Goal: Transaction & Acquisition: Download file/media

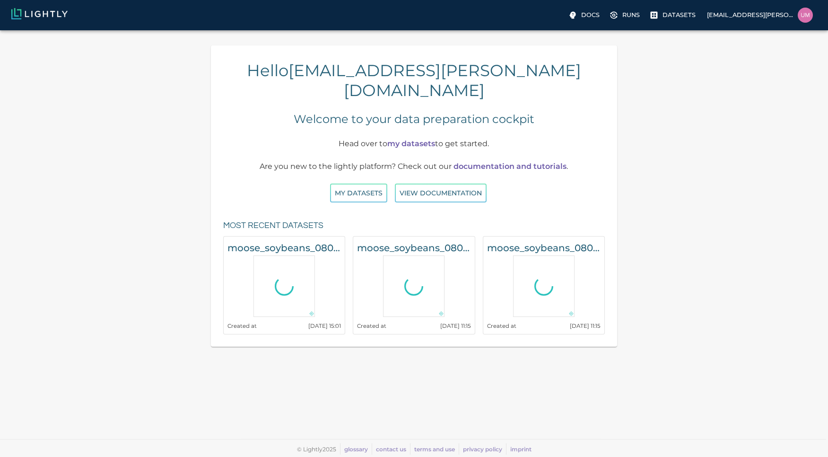
click at [139, 188] on div "Hello uma.govindarajan@bluerivertech.com Welcome to your data preparation cockp…" at bounding box center [414, 195] width 813 height 301
click at [346, 183] on button "My Datasets" at bounding box center [358, 192] width 57 height 19
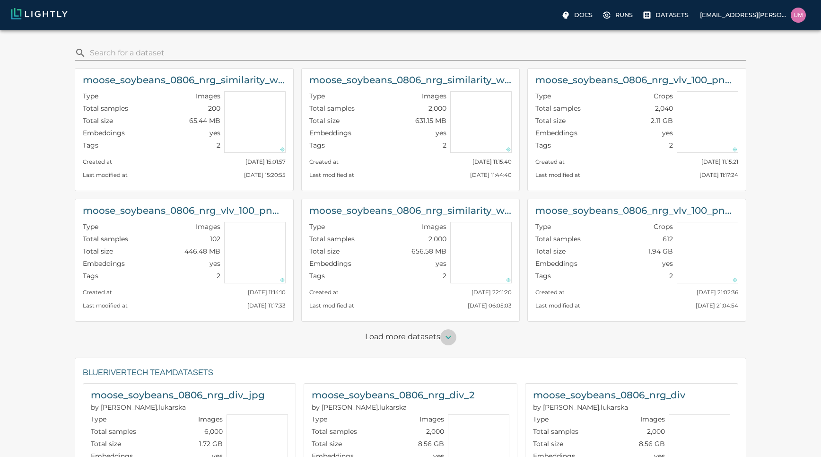
click at [447, 341] on icon "button" at bounding box center [447, 336] width 11 height 11
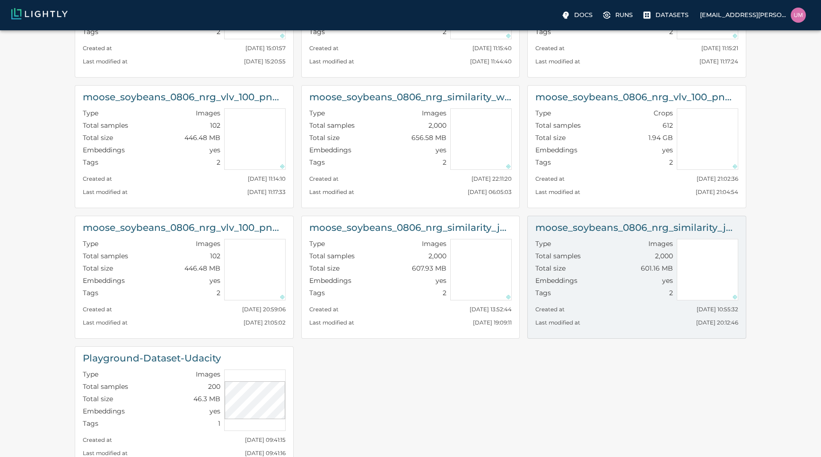
scroll to position [57, 0]
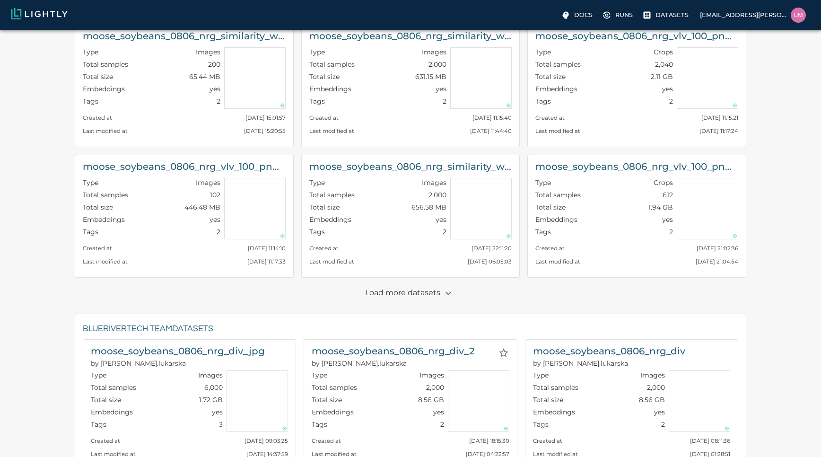
scroll to position [57, 0]
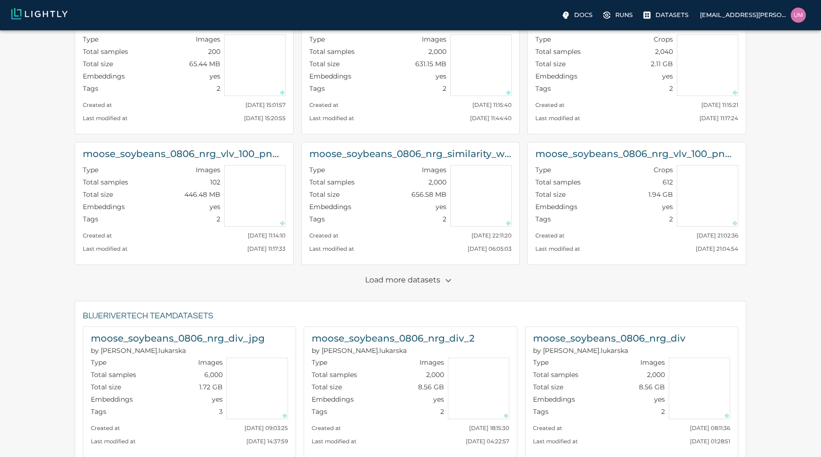
click at [414, 281] on p "Load more datasets" at bounding box center [410, 280] width 91 height 16
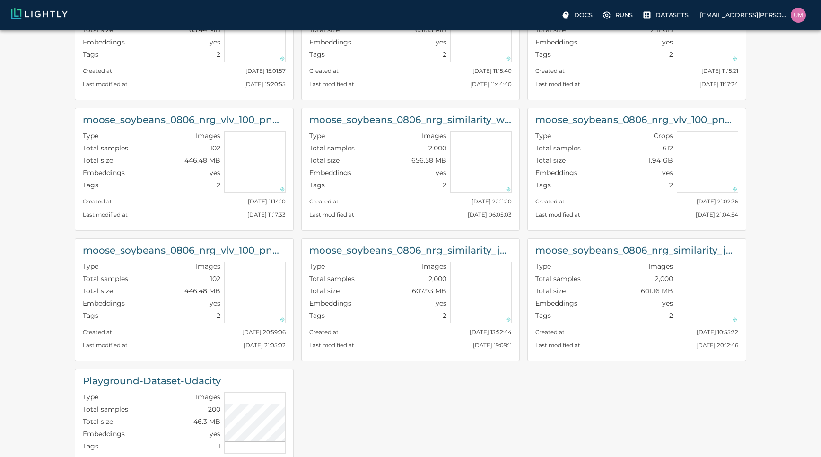
scroll to position [113, 0]
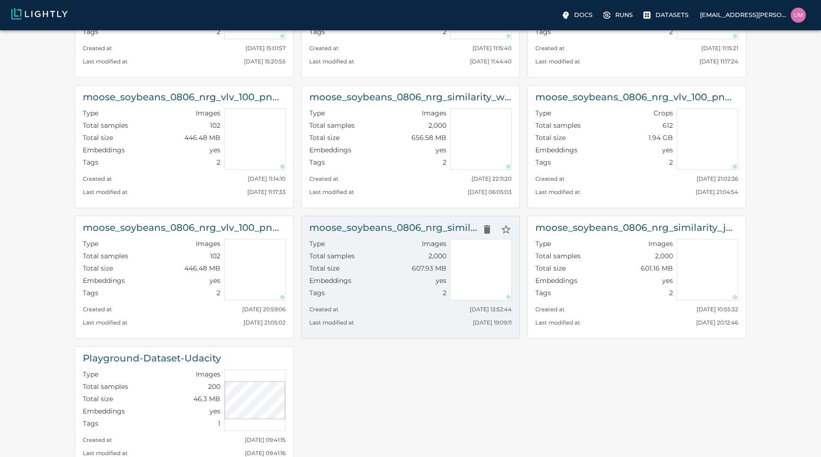
click at [392, 225] on h6 "moose_soybeans_0806_nrg_similarity_jpg_with_metadata" at bounding box center [393, 227] width 169 height 15
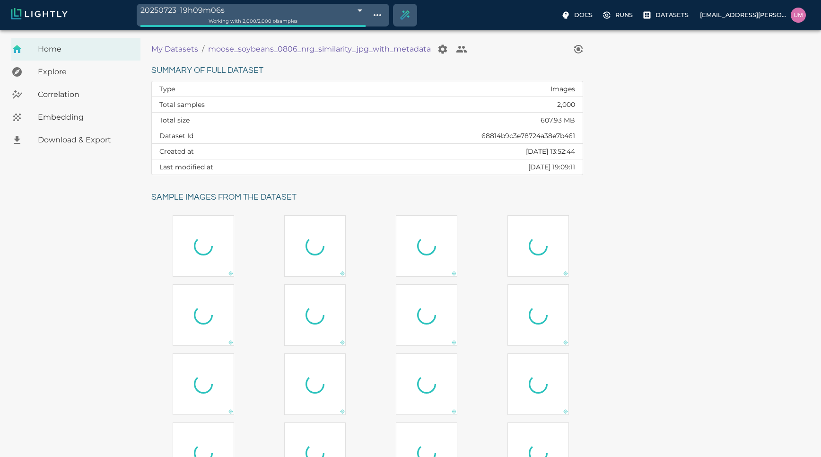
click at [92, 222] on div "Home Explore Correlation Embedding Download & Export" at bounding box center [75, 287] width 151 height 498
click at [181, 51] on p "My Datasets" at bounding box center [174, 48] width 47 height 11
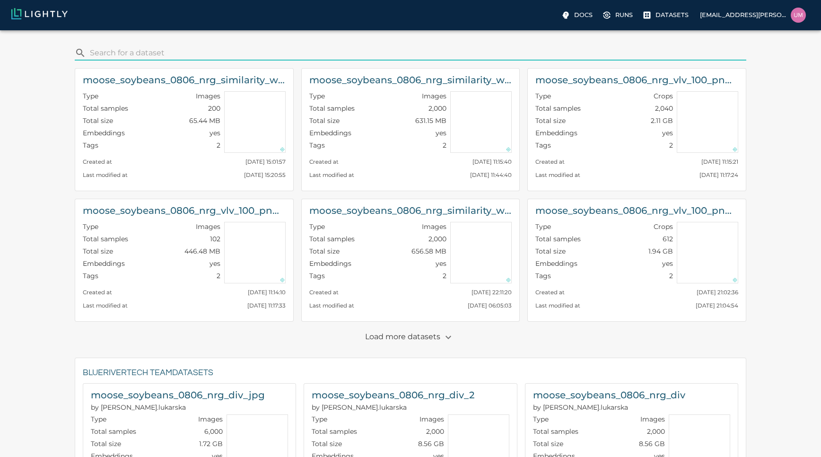
click at [434, 336] on p "Load more datasets" at bounding box center [410, 337] width 91 height 16
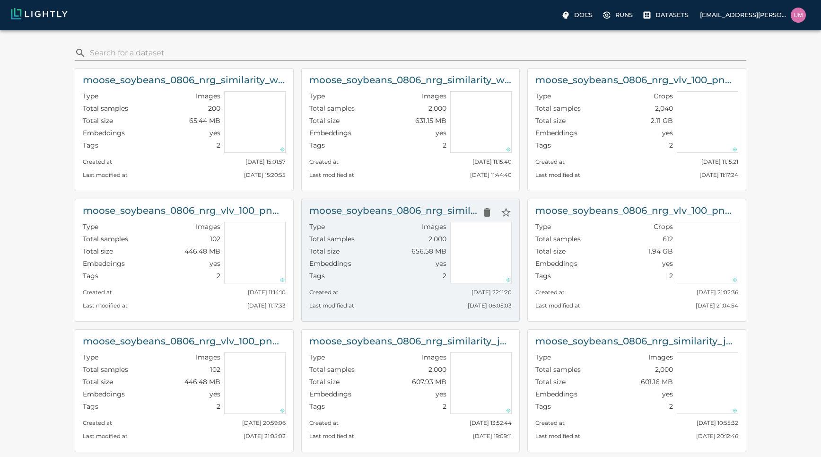
scroll to position [113, 0]
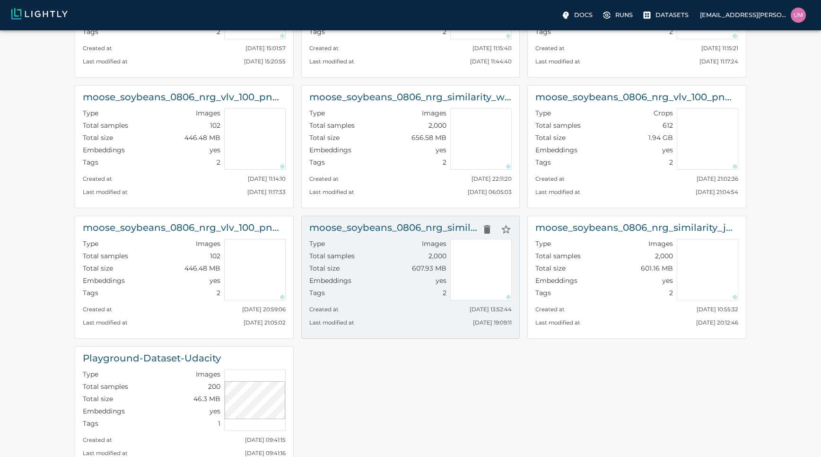
click at [413, 301] on div "Created at Wed, 23.07.2025 13:52:44" at bounding box center [410, 306] width 203 height 13
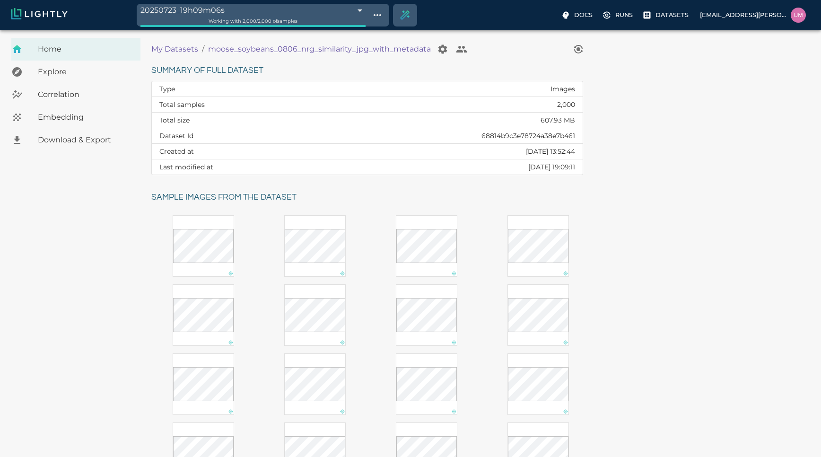
click at [182, 52] on p "My Datasets" at bounding box center [174, 48] width 47 height 11
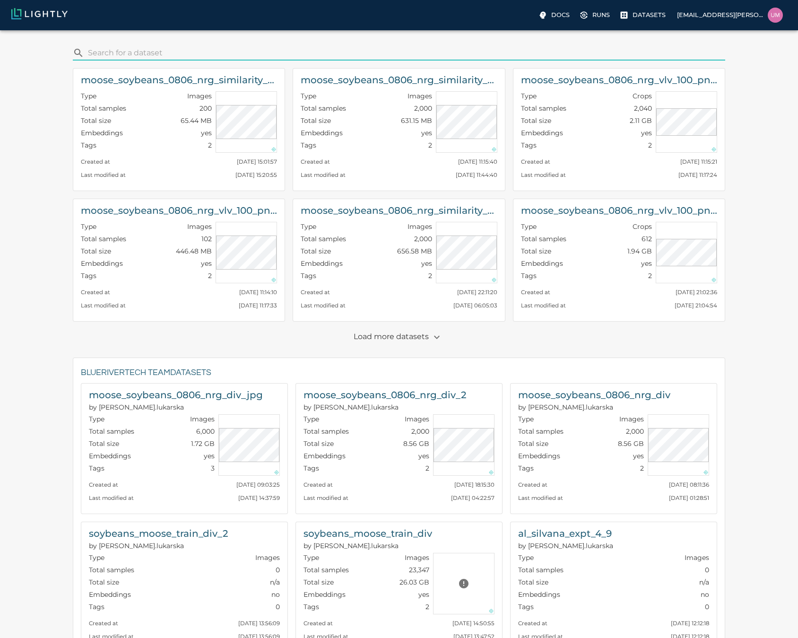
click at [397, 334] on p "Load more datasets" at bounding box center [399, 337] width 91 height 16
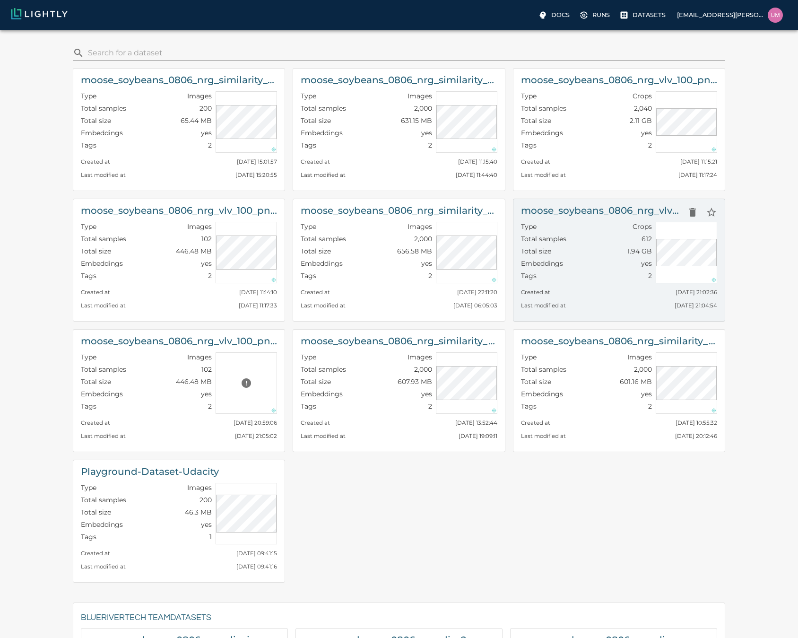
click at [617, 269] on div "Embeddings yes" at bounding box center [586, 265] width 131 height 12
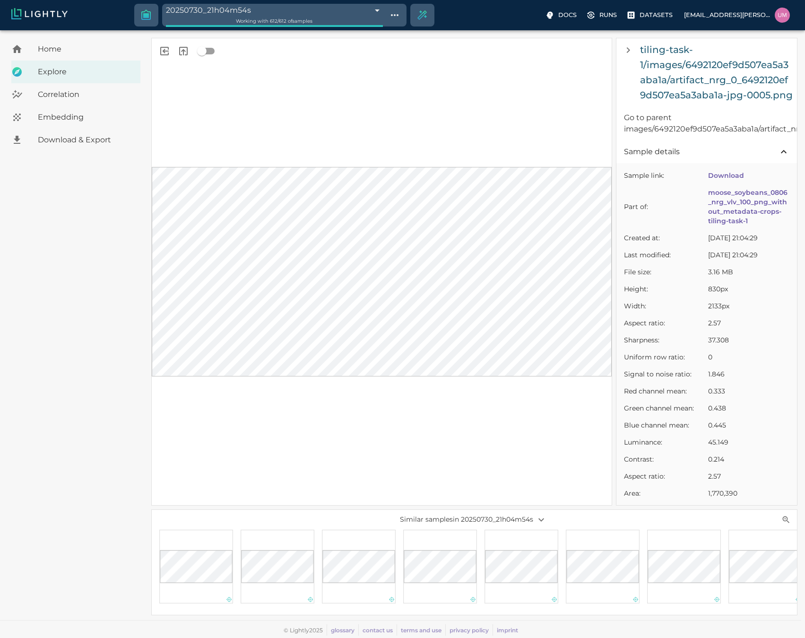
click at [106, 56] on div "Home" at bounding box center [75, 49] width 129 height 23
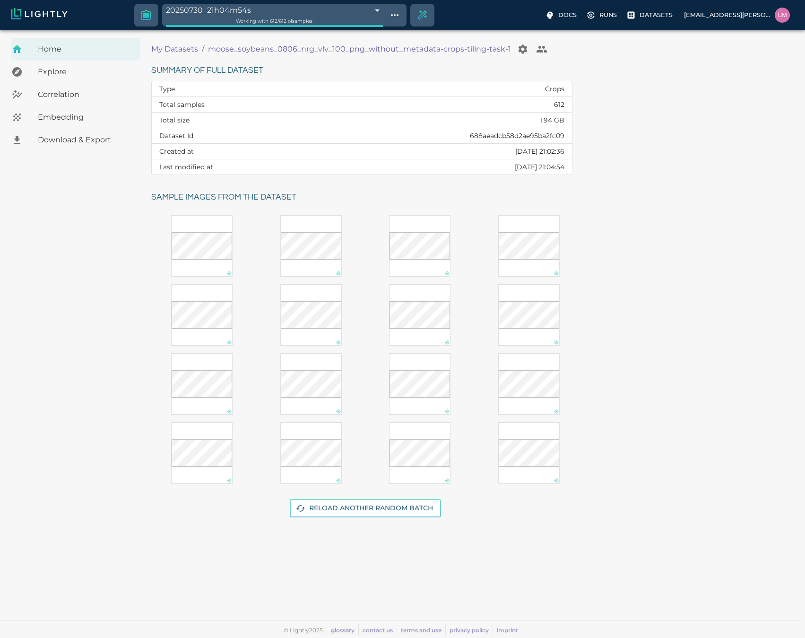
click at [162, 48] on p "My Datasets" at bounding box center [174, 48] width 47 height 11
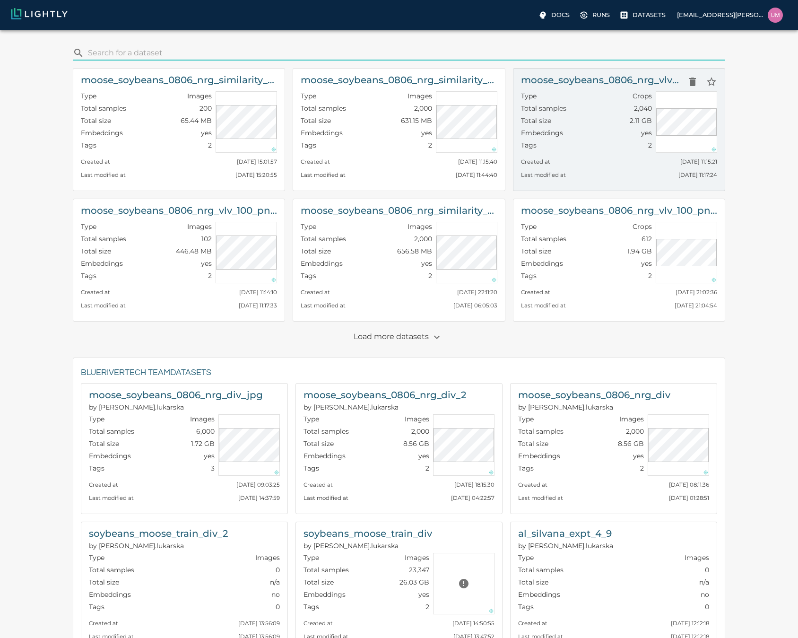
click at [603, 86] on h6 "moose_soybeans_0806_nrg_vlv_100_png_without_metadata_increase_tile_rows-crops-t…" at bounding box center [602, 79] width 162 height 15
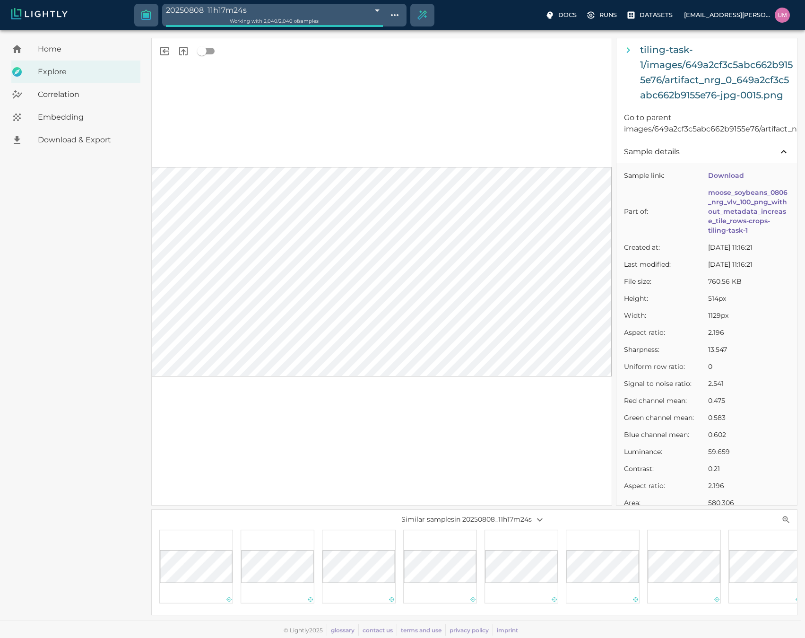
click at [627, 51] on icon "Hide sample details" at bounding box center [628, 49] width 11 height 11
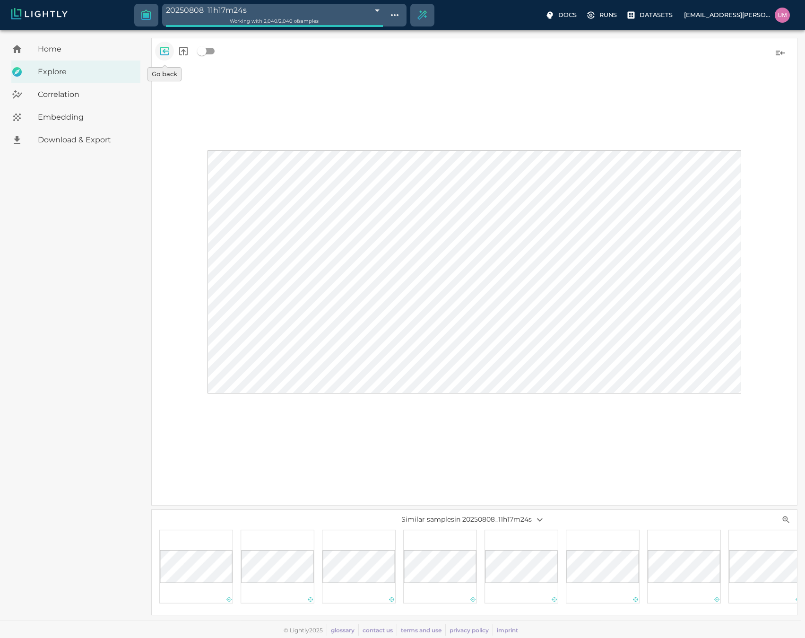
click at [161, 50] on icon "Go back" at bounding box center [164, 51] width 9 height 9
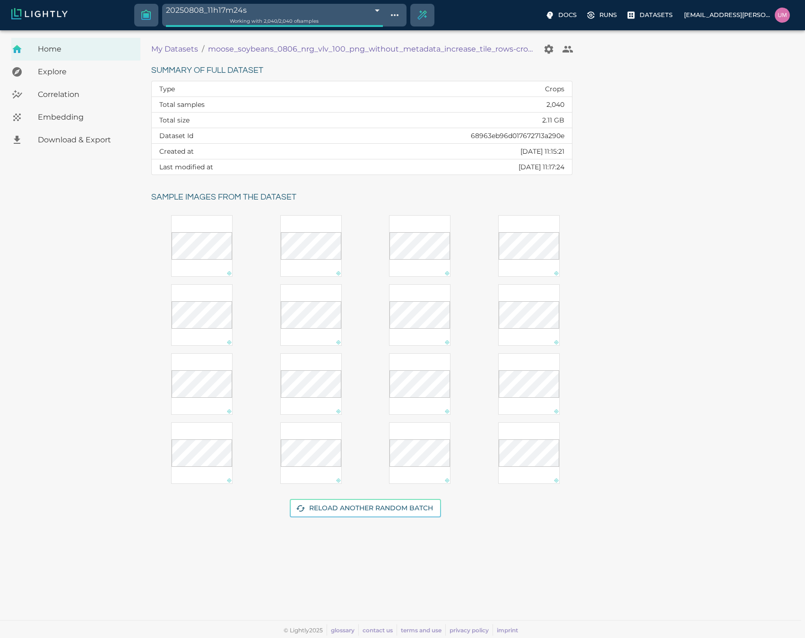
click at [208, 399] on div at bounding box center [201, 383] width 61 height 61
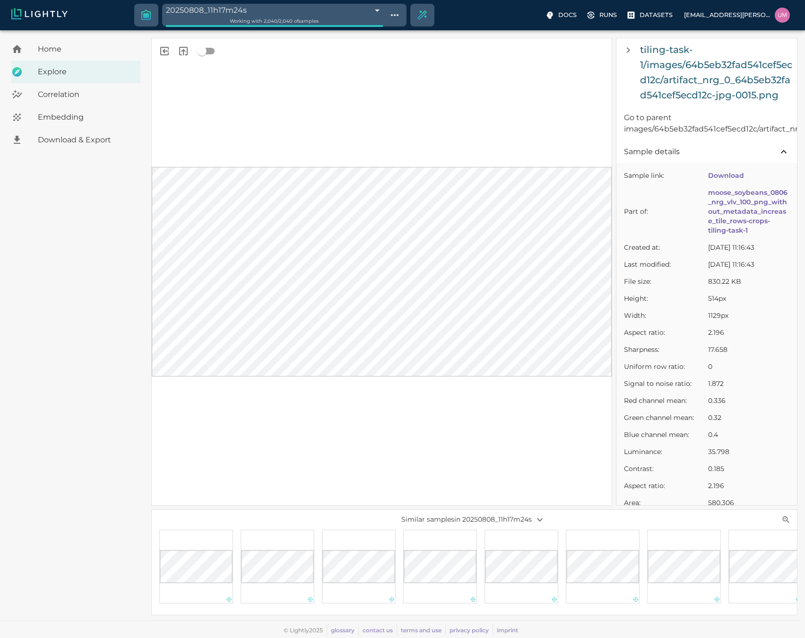
click at [66, 54] on span "Home" at bounding box center [85, 48] width 95 height 11
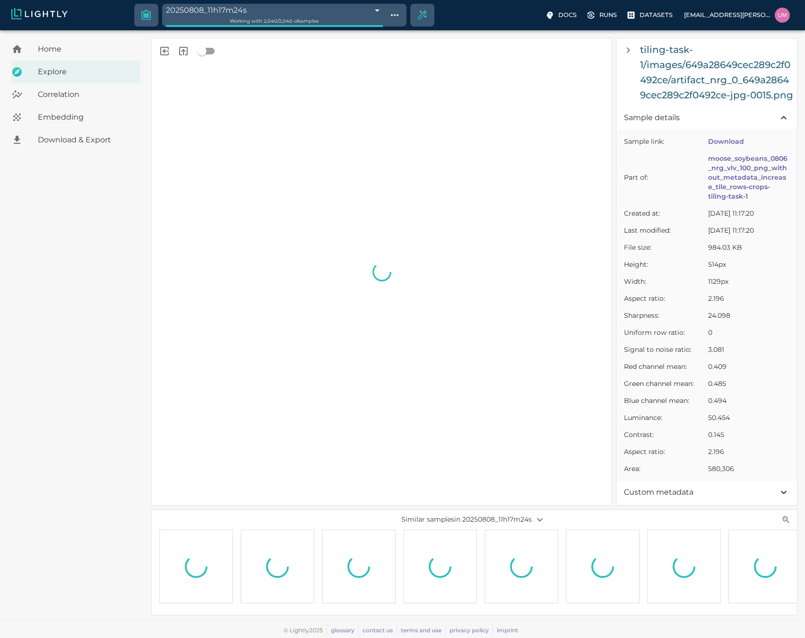
click at [55, 45] on span "Home" at bounding box center [85, 48] width 95 height 11
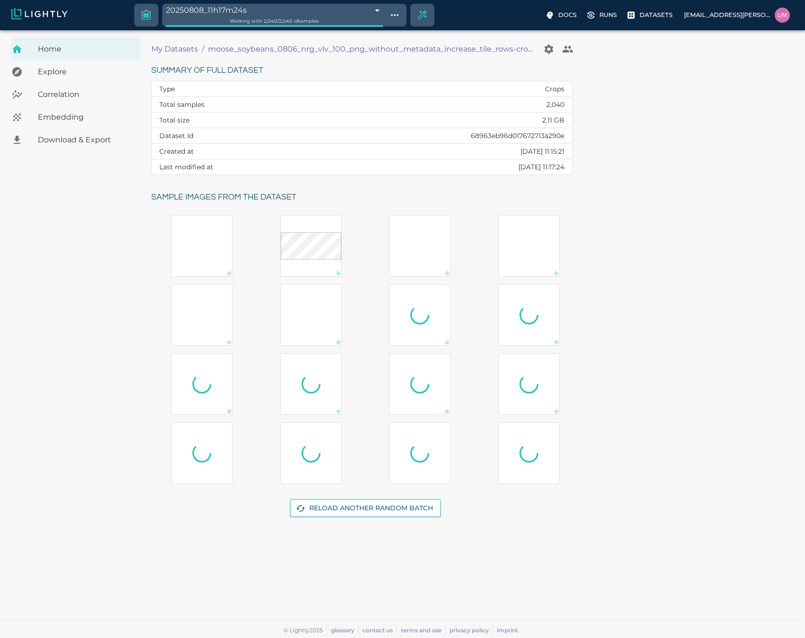
click at [175, 49] on p "My Datasets" at bounding box center [174, 48] width 47 height 11
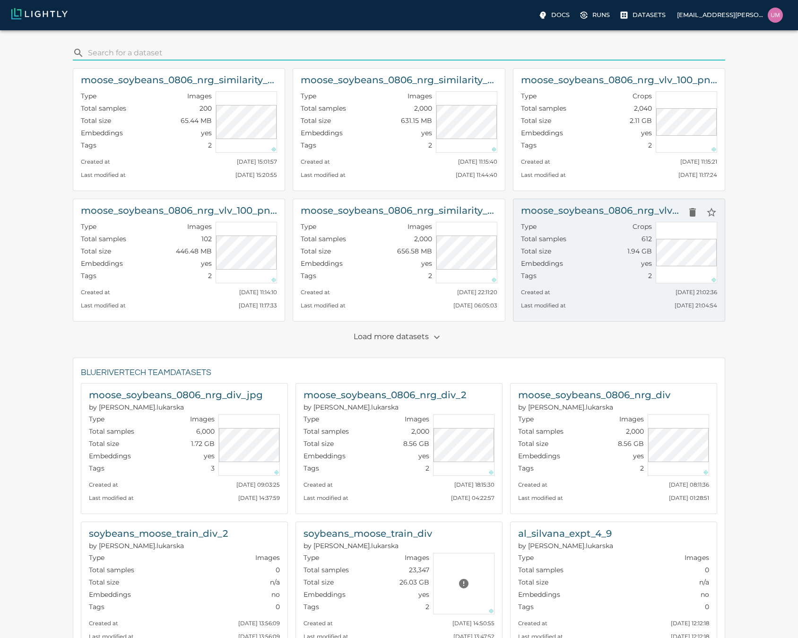
click at [604, 276] on div "Tags 2" at bounding box center [586, 277] width 131 height 12
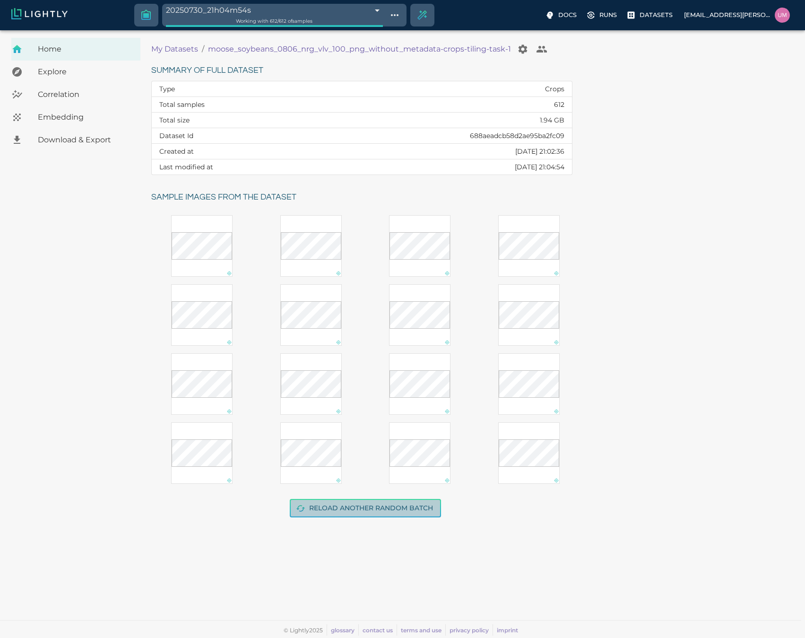
click at [351, 456] on button "Reload another random batch" at bounding box center [365, 508] width 151 height 18
click at [61, 116] on span "Embedding" at bounding box center [85, 117] width 95 height 11
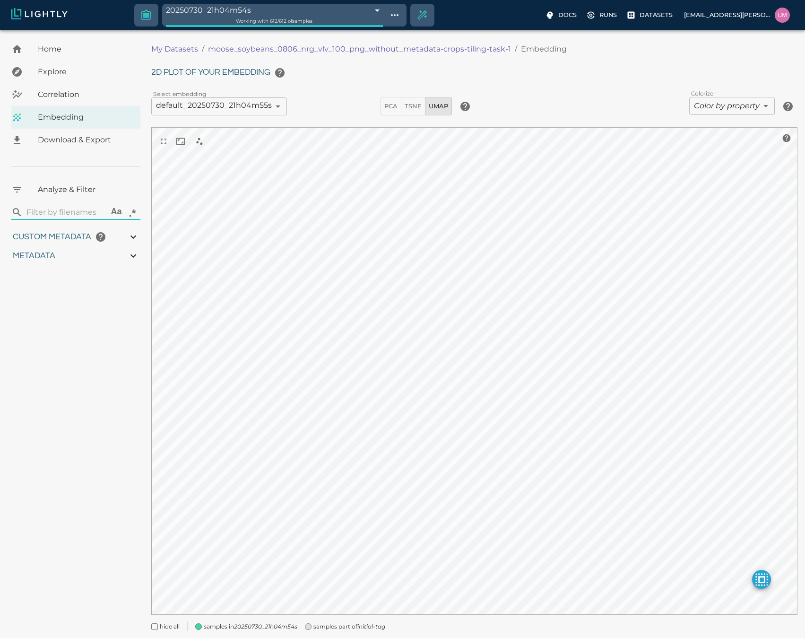
type input "1.45345179841884"
type input "5.33945179841884"
type input "8.35008144378662"
type input "76.7030814437866"
type input "1.45345179841884"
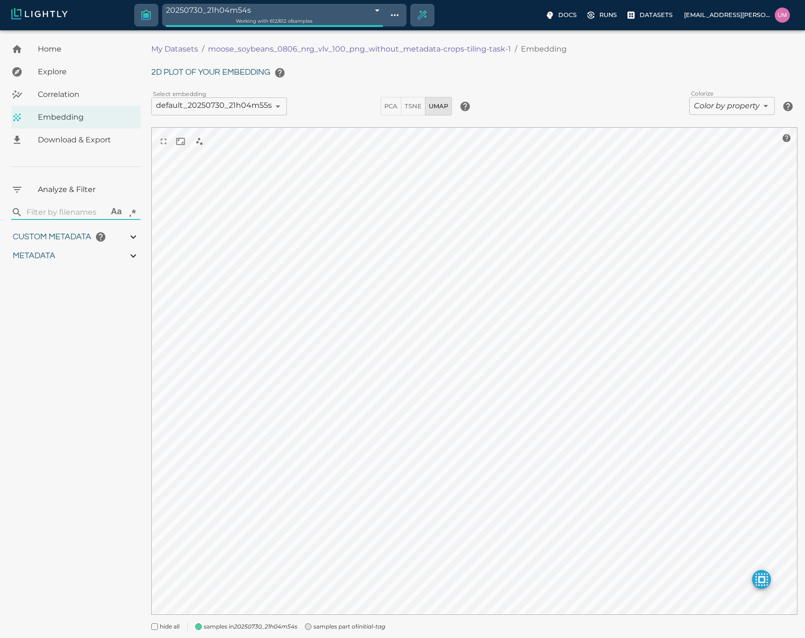
type input "5.33945179841884"
type input "8.35008144378662"
type input "76.7030814437866"
type input "1.45345179841884"
type input "5.33945179841884"
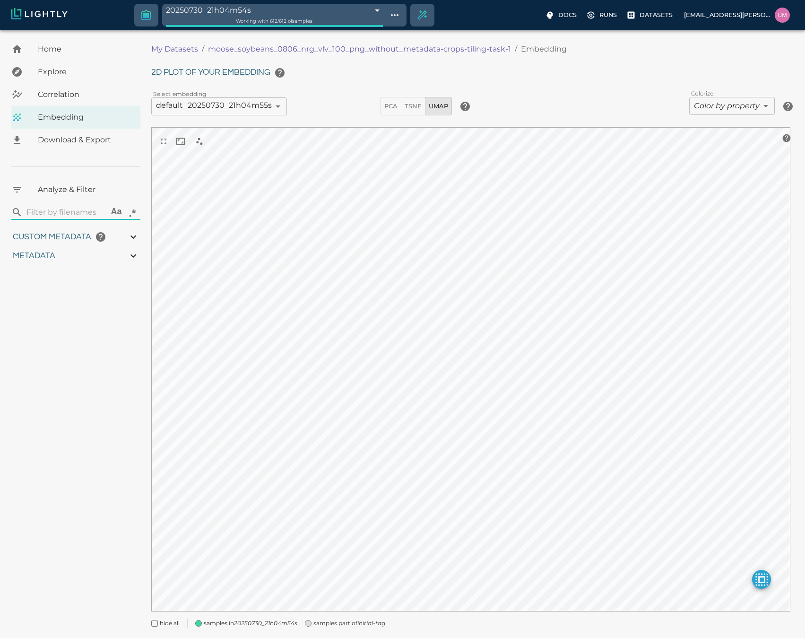
type input "8.35008144378662"
type input "76.7030814437866"
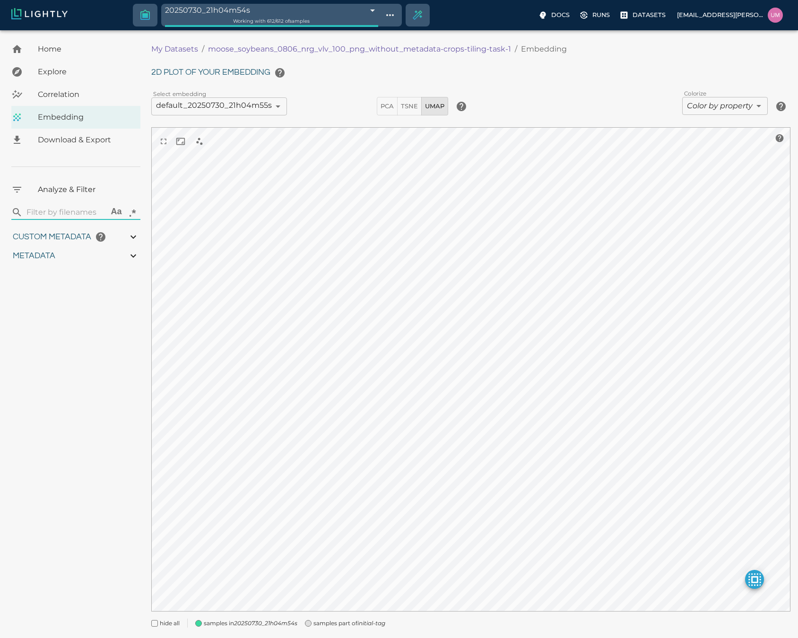
type input "1.45345179841884"
type input "5.33945179841884"
type input "8.35008144378662"
type input "76.7030814437866"
type input "1.45345179841884"
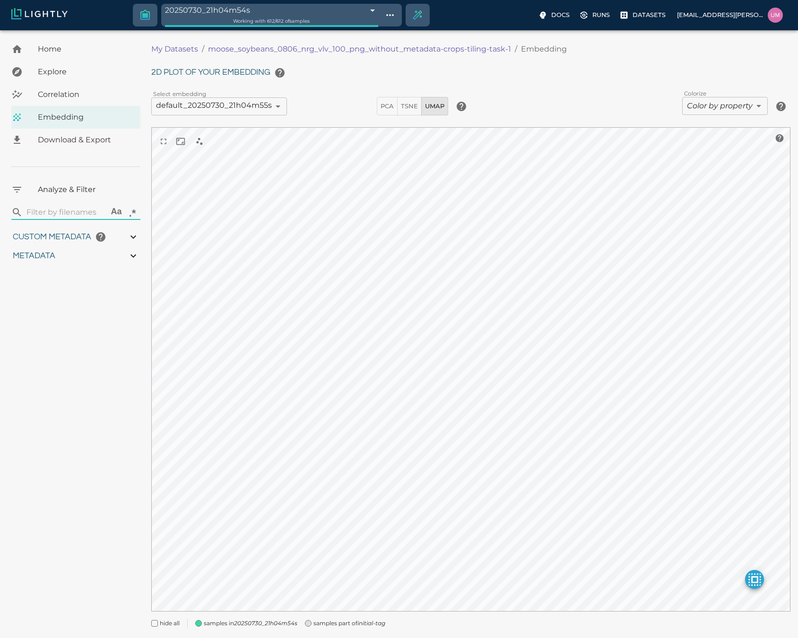
type input "5.33945179841884"
type input "8.35008144378662"
type input "76.7030814437866"
click at [95, 258] on div "Metadata" at bounding box center [75, 255] width 129 height 19
type input "1.45345179841884"
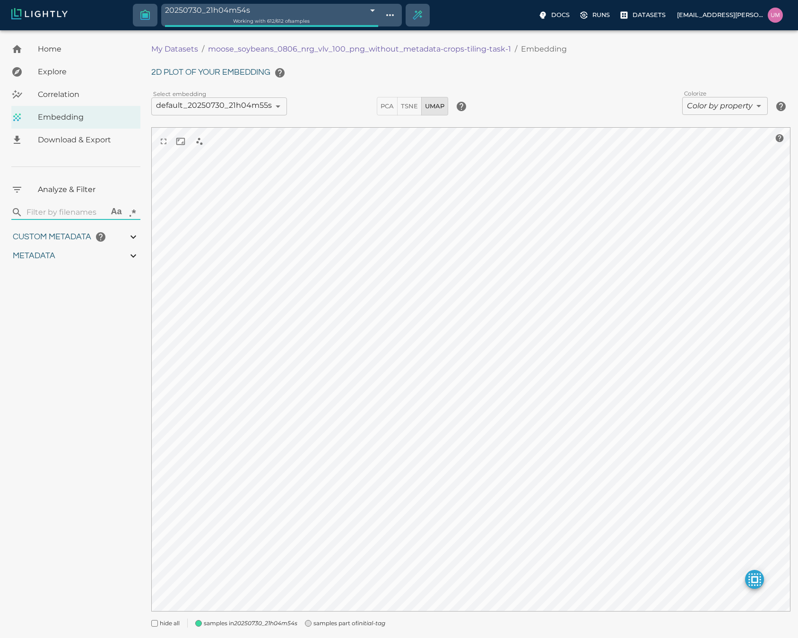
type input "5.33945179841884"
type input "8.35008144378662"
type input "76.7030814437866"
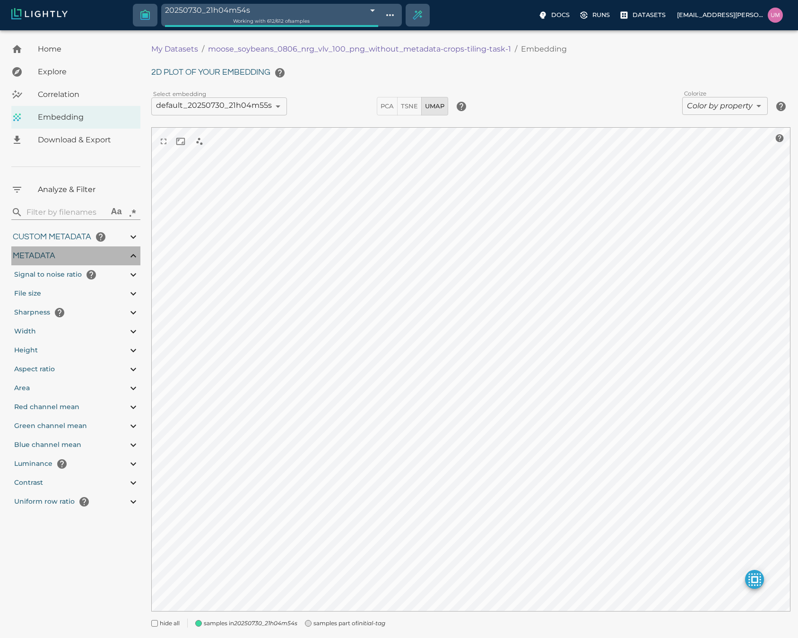
click at [95, 258] on div "Metadata" at bounding box center [75, 255] width 129 height 19
type input "1.45345179841884"
type input "5.33945179841884"
type input "8.35008144378662"
type input "76.7030814437866"
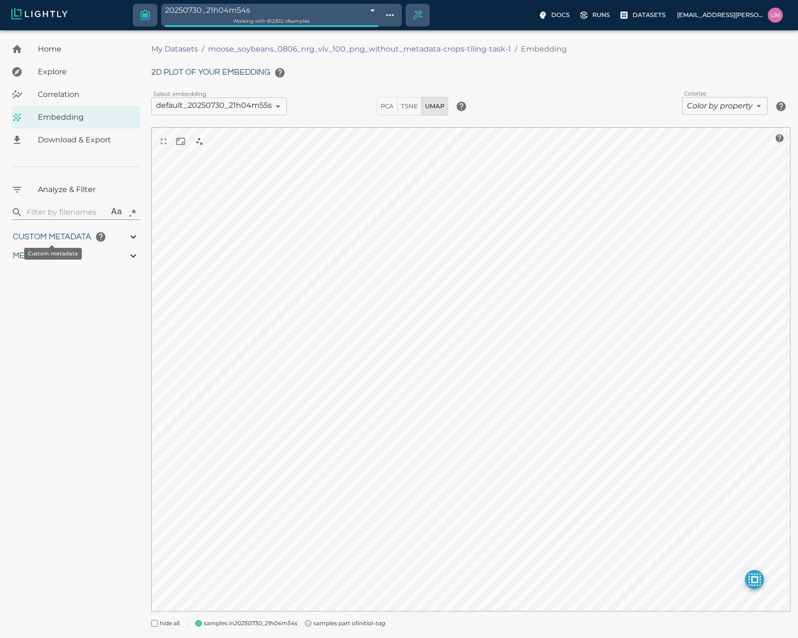
click at [74, 234] on span "Custom metadata" at bounding box center [52, 237] width 78 height 9
type input "1.45345179841884"
type input "5.33945179841884"
type input "8.35008144378662"
type input "76.7030814437866"
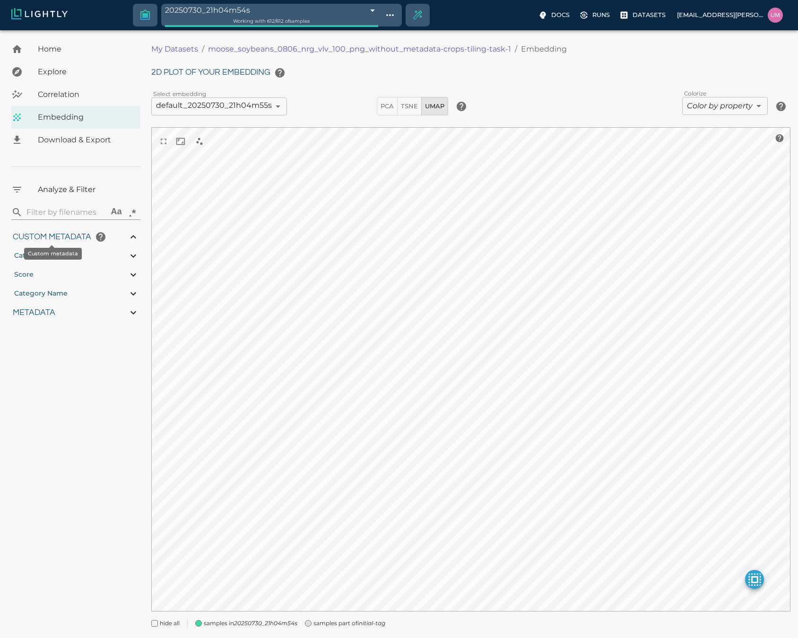
click at [60, 241] on span "Custom metadata" at bounding box center [52, 237] width 78 height 9
type input "1.45345179841884"
type input "5.33945179841884"
type input "8.35008144378662"
type input "76.7030814437866"
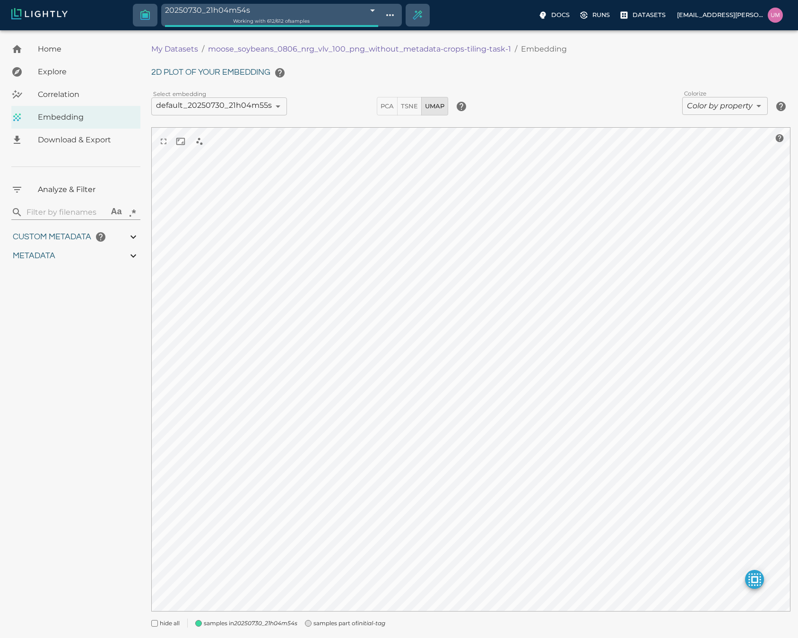
click at [75, 93] on span "Correlation" at bounding box center [85, 94] width 95 height 11
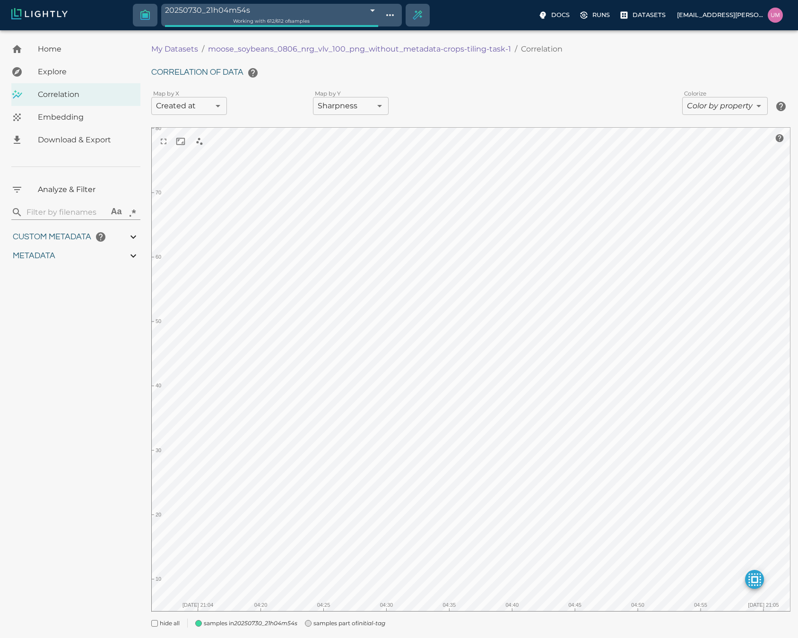
click at [69, 112] on span "Embedding" at bounding box center [85, 117] width 95 height 11
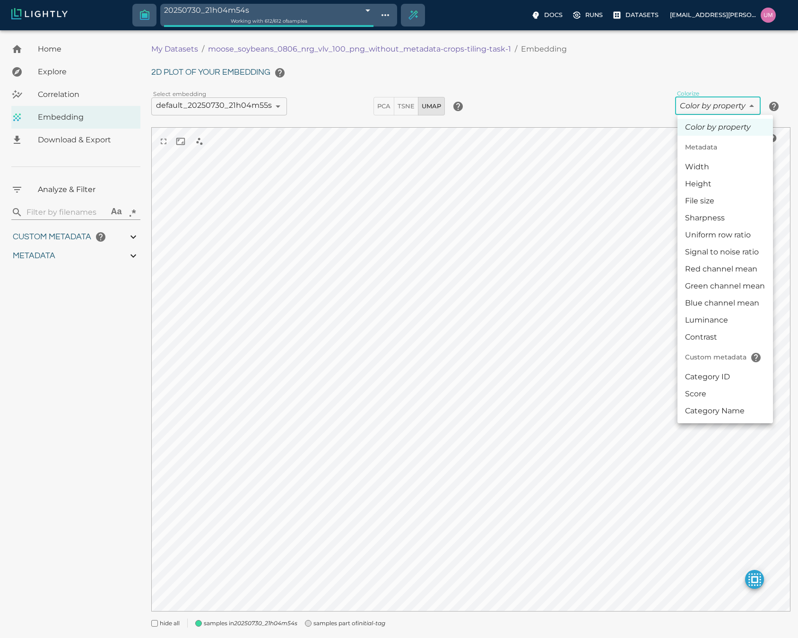
click at [752, 108] on body "20250730_21h04m54s 688aeb67c1be00751ac388a0 Working with 612 / 612 of samples D…" at bounding box center [399, 345] width 798 height 631
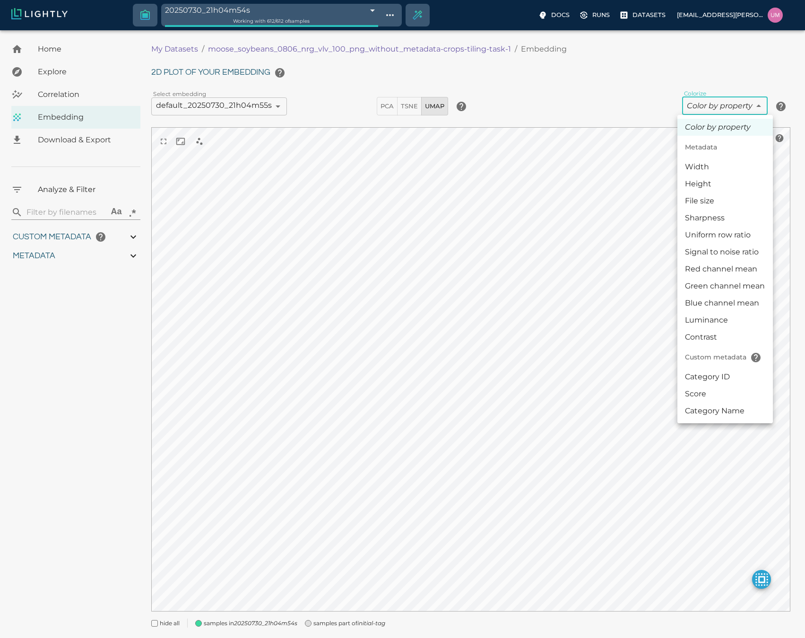
click at [527, 82] on div at bounding box center [402, 319] width 805 height 638
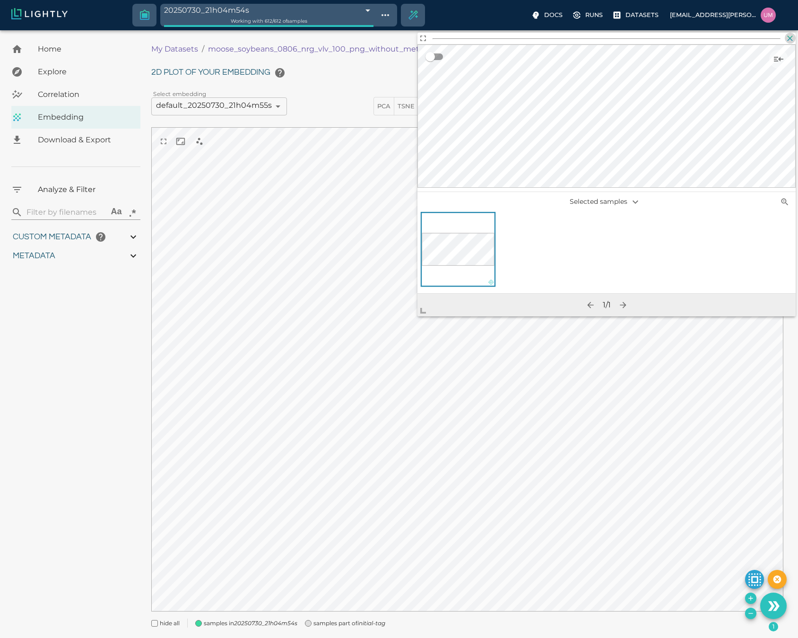
click at [793, 39] on icon "button" at bounding box center [789, 38] width 9 height 9
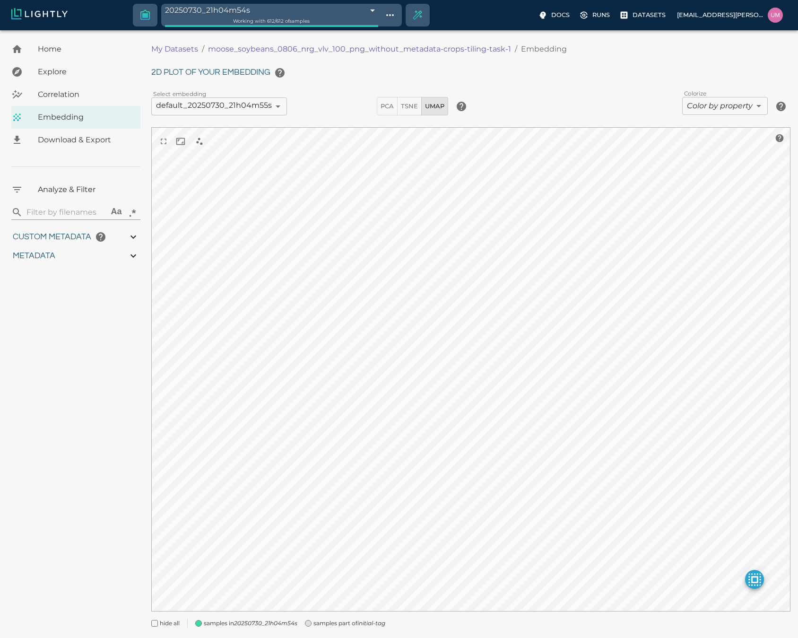
click at [165, 52] on p "My Datasets" at bounding box center [174, 48] width 47 height 11
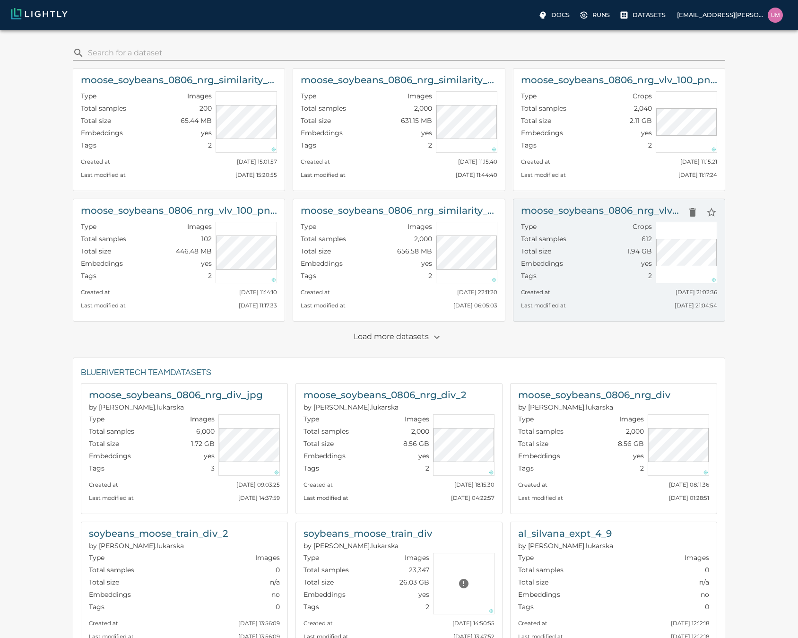
click at [614, 282] on div "Tags 2" at bounding box center [586, 277] width 131 height 12
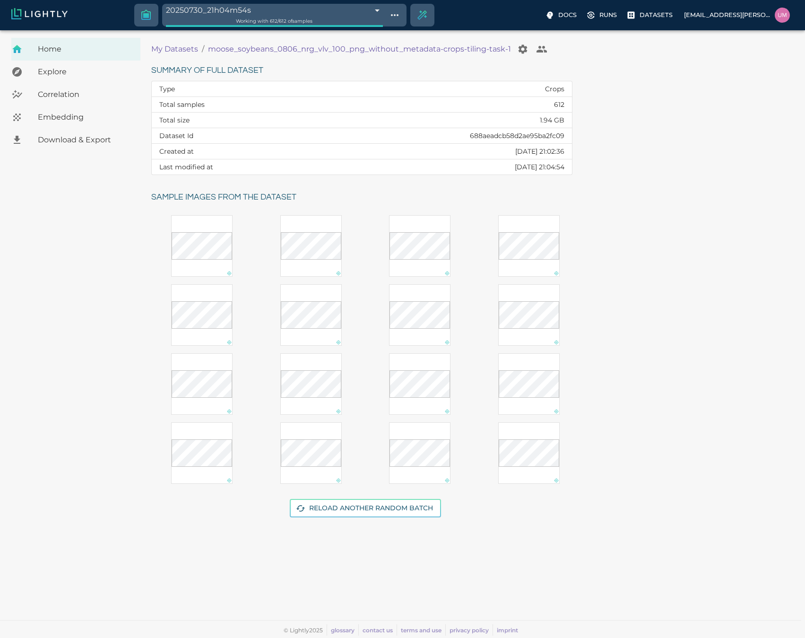
click at [178, 44] on p "My Datasets" at bounding box center [174, 48] width 47 height 11
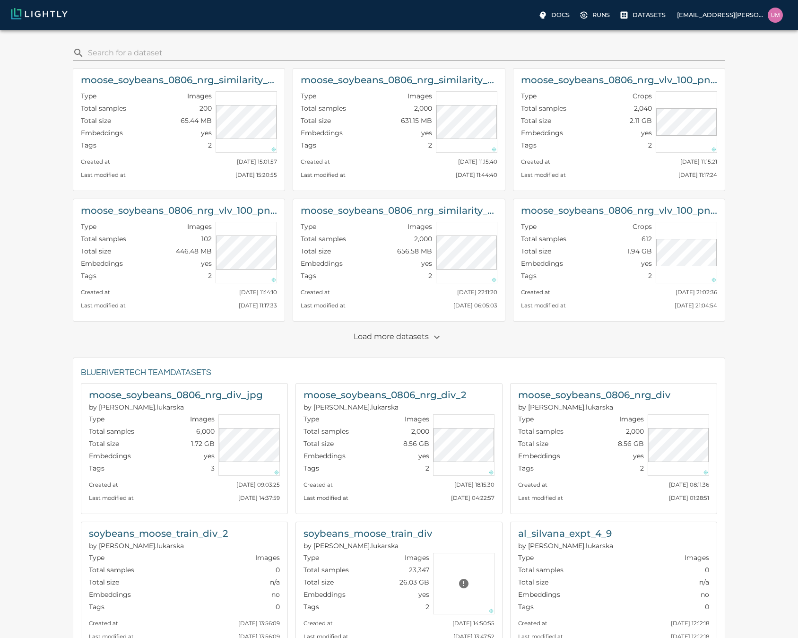
click at [398, 333] on p "Load more datasets" at bounding box center [399, 337] width 91 height 16
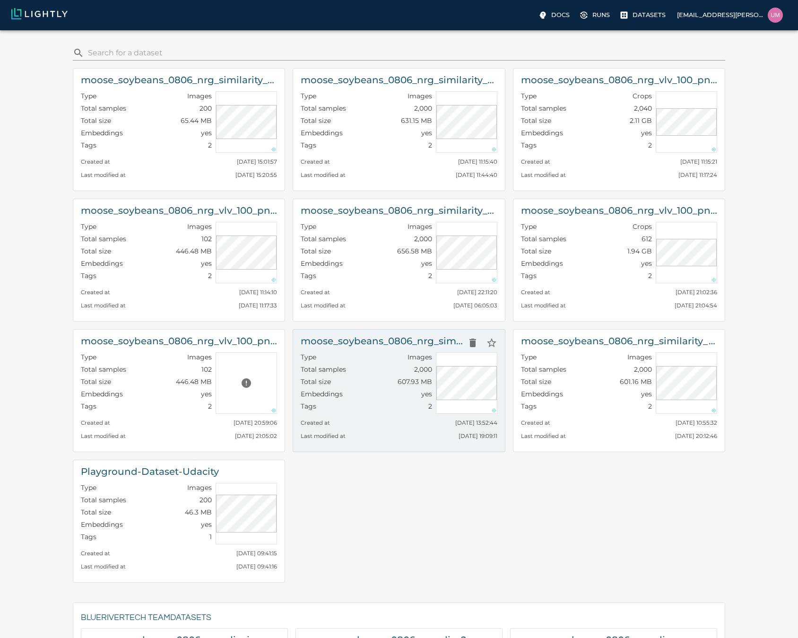
click at [419, 339] on h6 "moose_soybeans_0806_nrg_similarity_jpg_with_metadata" at bounding box center [382, 340] width 162 height 15
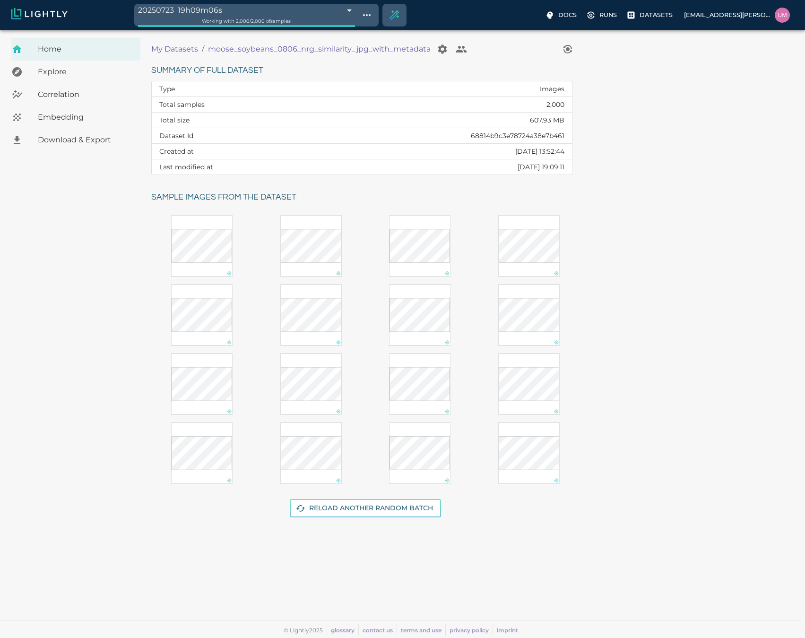
click at [66, 135] on span "Download & Export" at bounding box center [85, 139] width 95 height 11
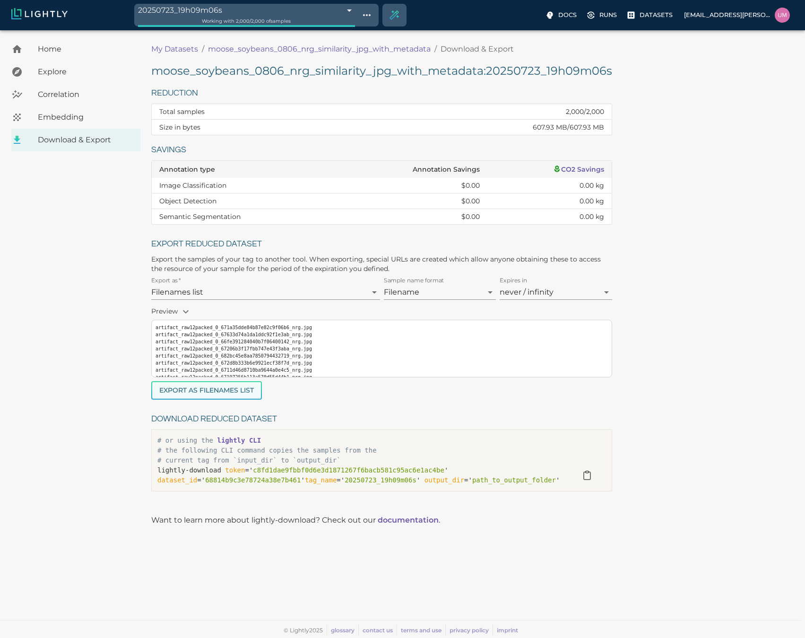
click at [216, 393] on button "Export as Filenames list" at bounding box center [206, 390] width 111 height 18
click at [185, 47] on p "My Datasets" at bounding box center [174, 48] width 47 height 11
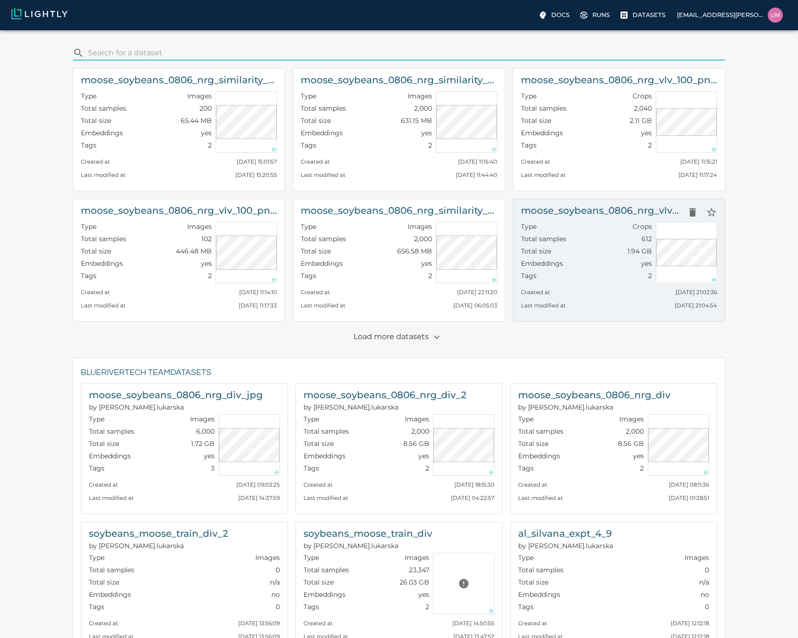
click at [593, 245] on div "Total samples 612" at bounding box center [586, 240] width 131 height 12
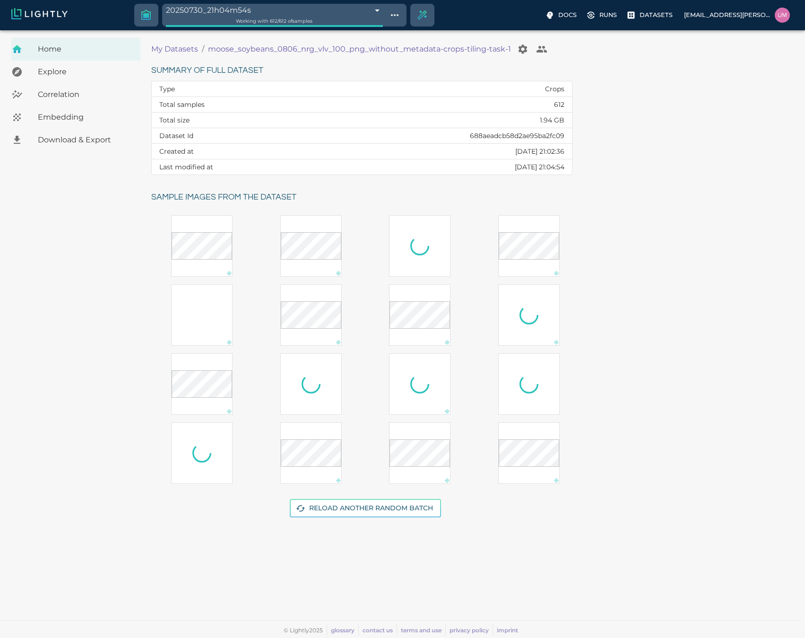
click at [504, 136] on td "688aeadcb58d2ae95ba2fc09" at bounding box center [443, 136] width 258 height 16
copy td "688aeadcb58d2ae95ba2fc09"
click at [173, 48] on p "My Datasets" at bounding box center [174, 48] width 47 height 11
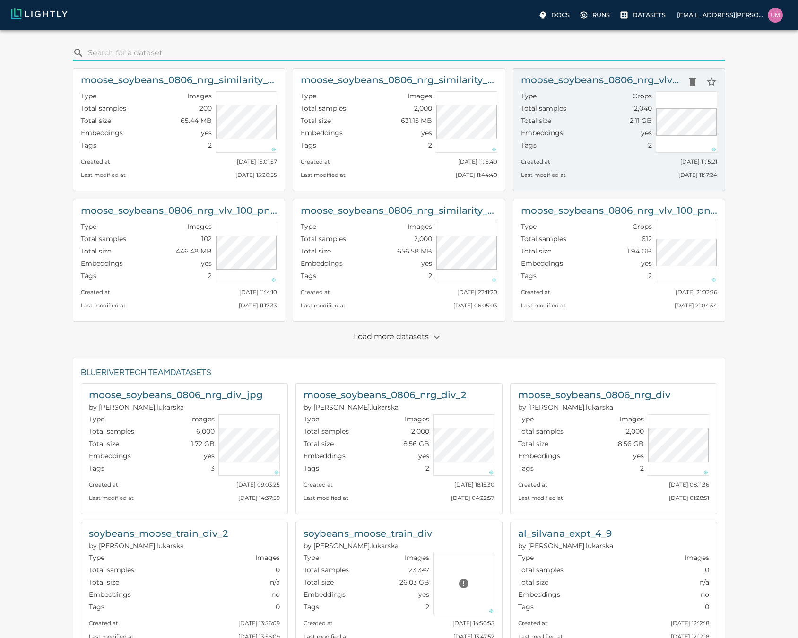
click at [571, 159] on div "Created at Fri, 08.08.2025 11:15:21" at bounding box center [619, 159] width 196 height 13
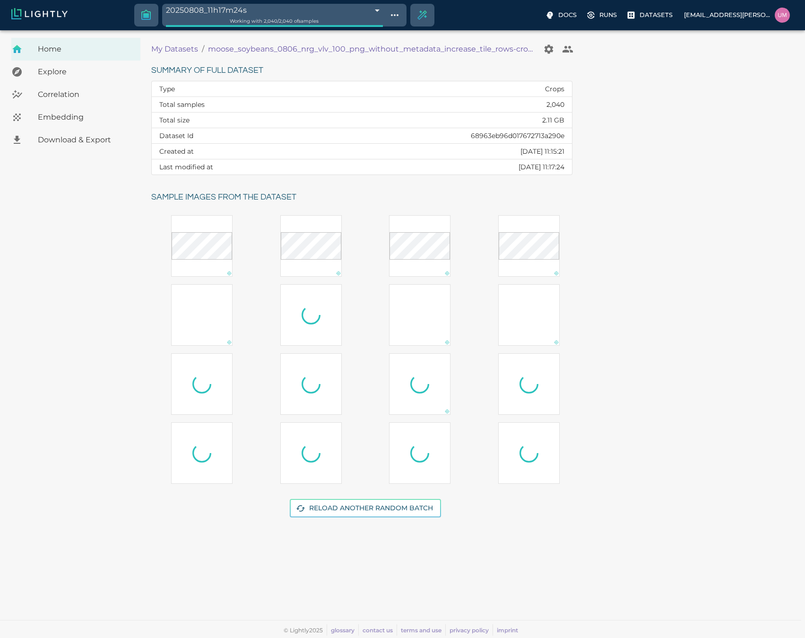
click at [173, 50] on p "My Datasets" at bounding box center [174, 48] width 47 height 11
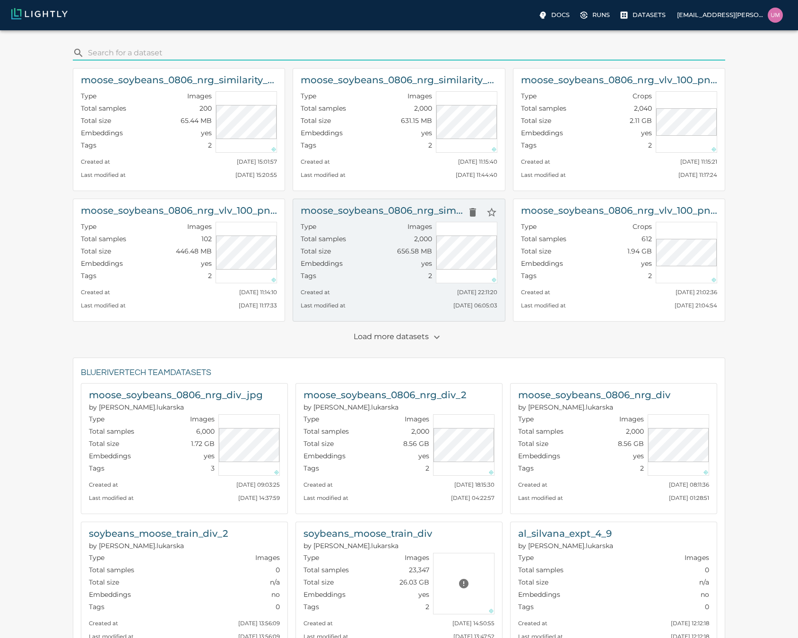
click at [381, 304] on div "Last modified at Thu, 31.07.2025 06:05:03" at bounding box center [399, 302] width 196 height 13
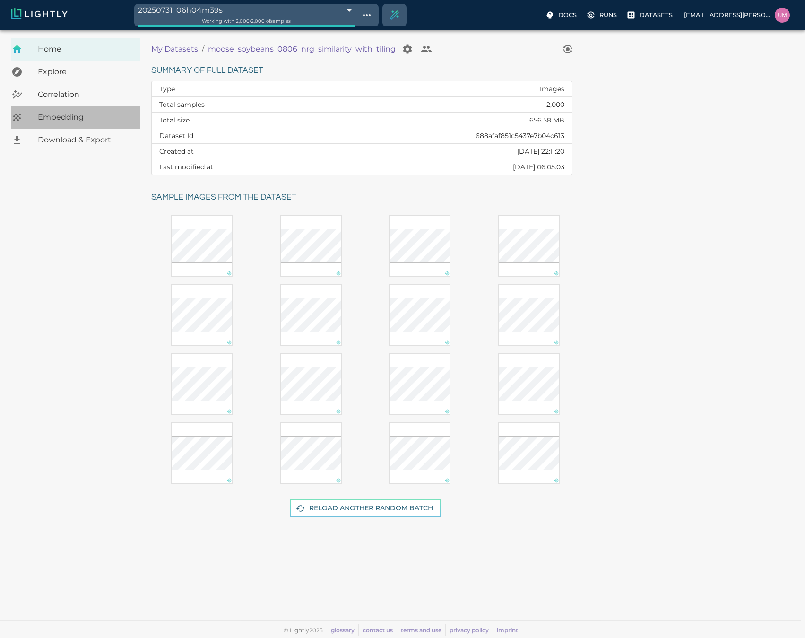
click at [61, 122] on span "Embedding" at bounding box center [85, 117] width 95 height 11
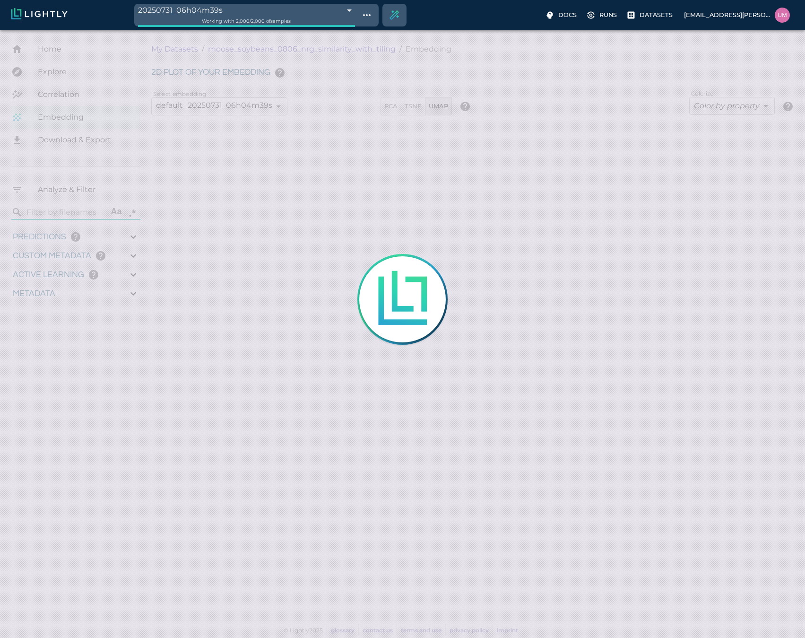
type input "5.01702"
type input "32.76822"
type input "9007199254740991"
type input "1.53897883135999"
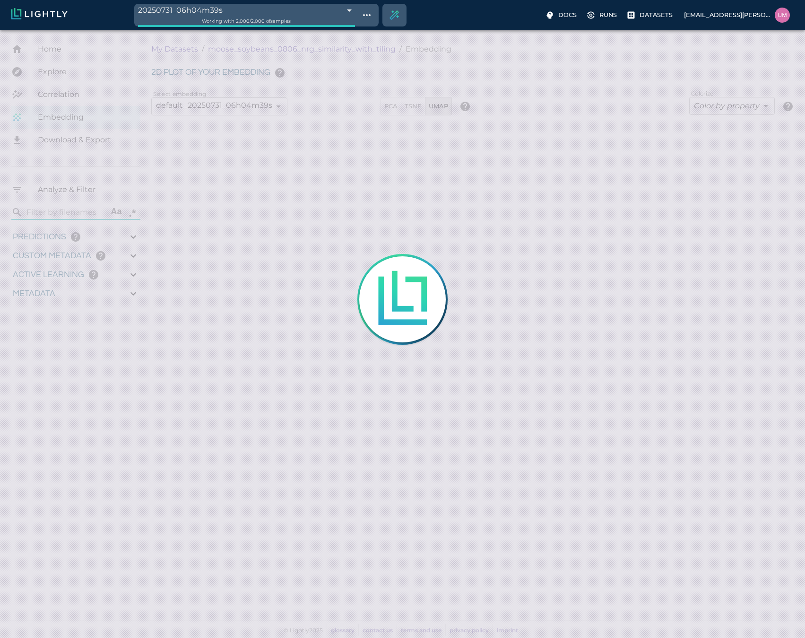
type input "7.45597883135999"
type input "29.1209964752197"
type input "85.5969964752197"
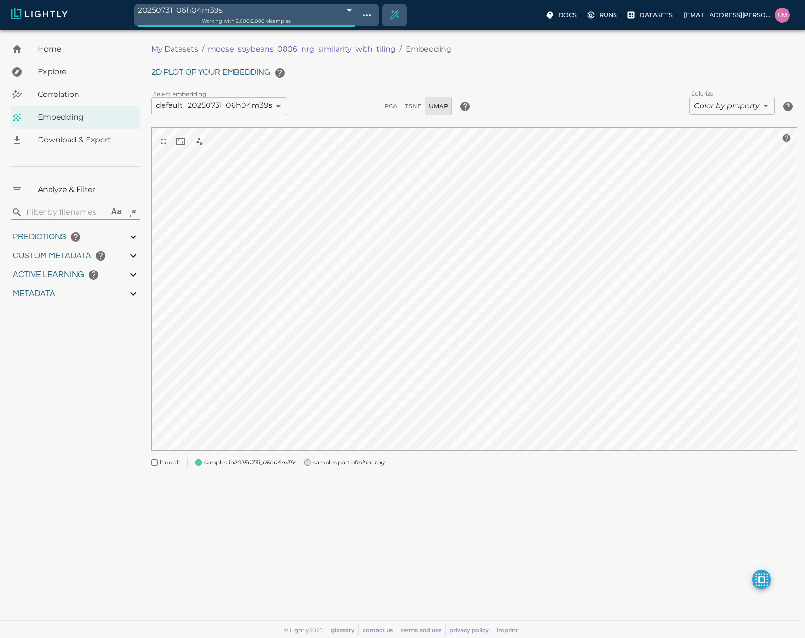
type input "5.01702"
type input "32.76822"
type input "9007199254740991"
type input "1.53897883135999"
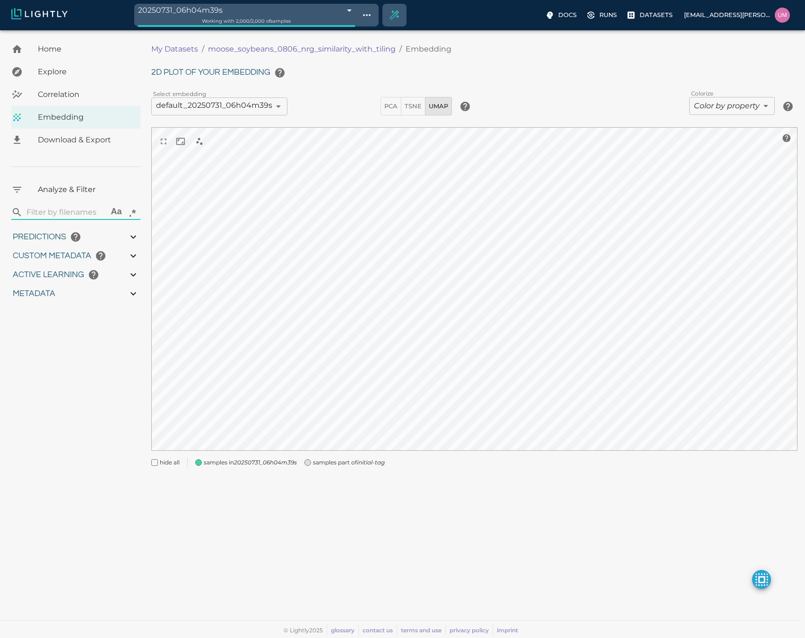
type input "7.45597883135999"
type input "29.1209964752197"
type input "85.5969964752197"
type input "5.01702"
type input "32.76822"
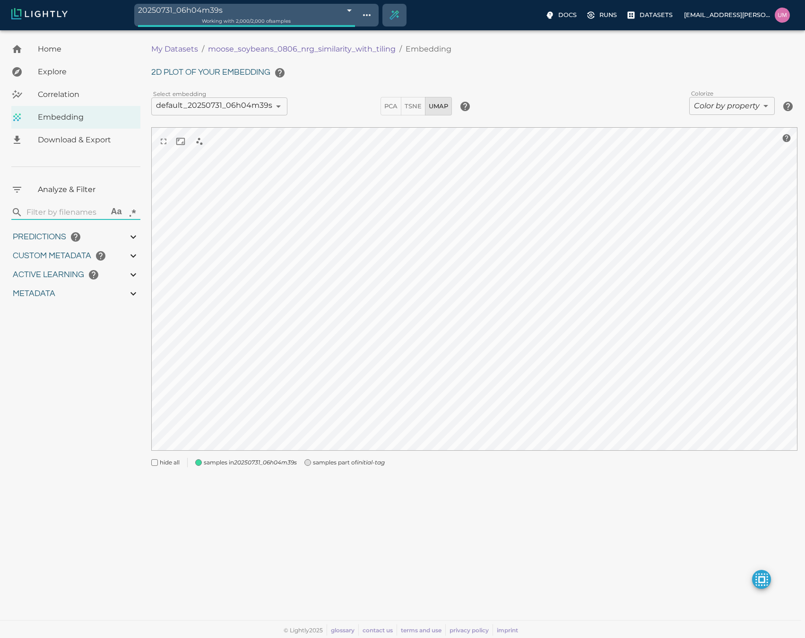
type input "1.53897883135999"
type input "7.45597883135999"
type input "29.1209964752197"
type input "85.5969964752197"
type input "5.01702"
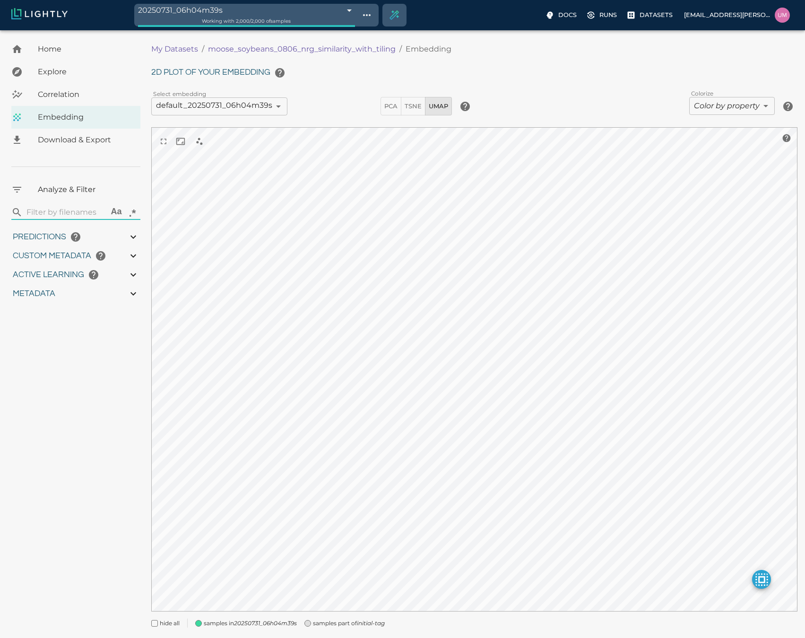
type input "32.76822"
type input "1.53897883135999"
type input "7.45597883135999"
type input "29.1209964752197"
type input "85.5969964752197"
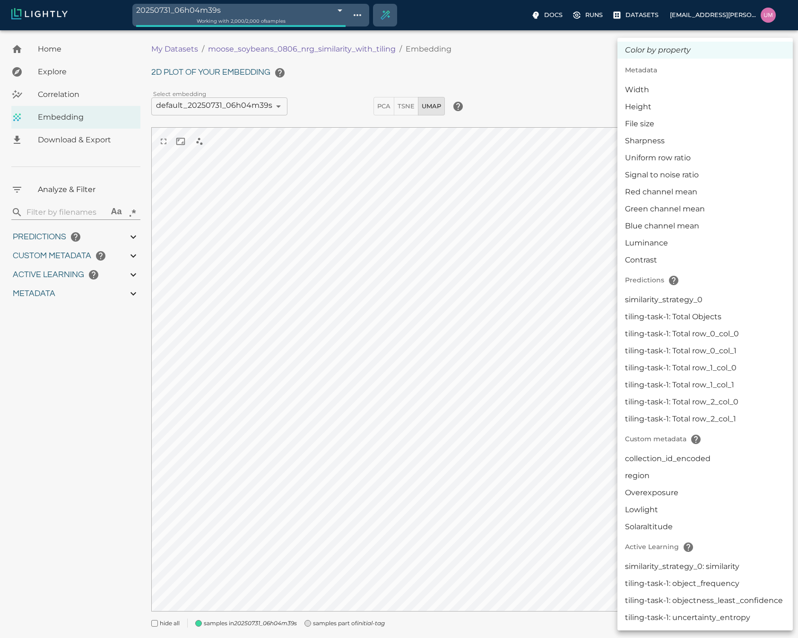
click at [726, 102] on body "20250731_06h04m39s 688b69e7282c3936b2288f6e Working with 2,000 / 2,000 of sampl…" at bounding box center [399, 345] width 798 height 631
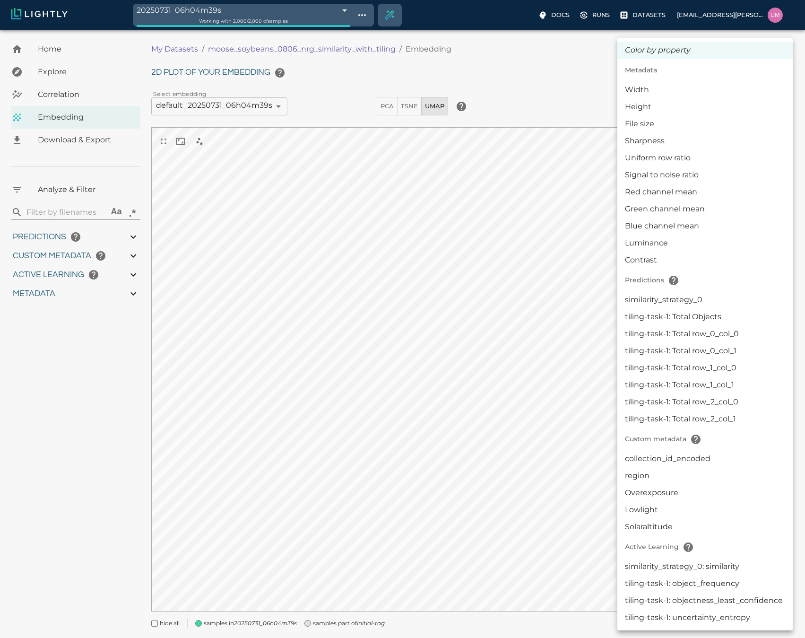
click at [671, 456] on li "similarity_strategy_0: similarity" at bounding box center [704, 566] width 175 height 17
type input "activeLearningv2|similarity_strategy_0: similarity"
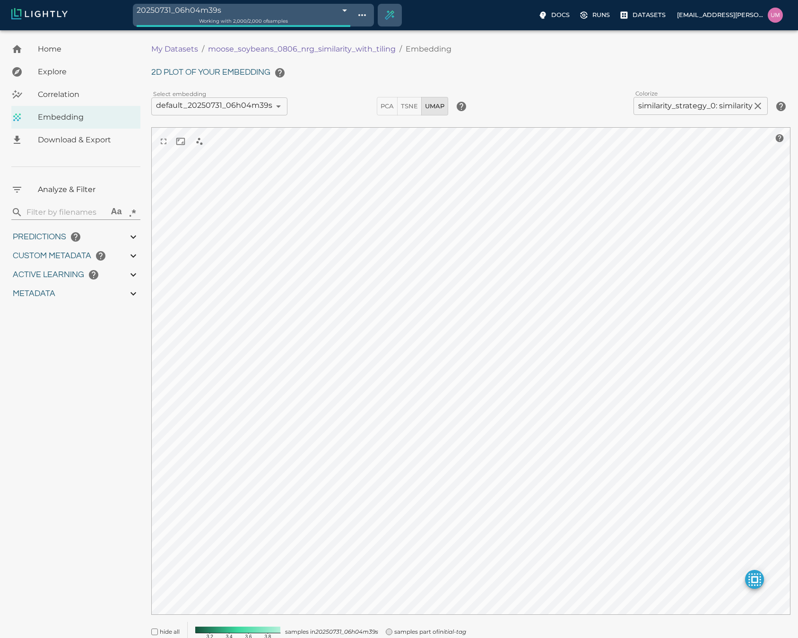
drag, startPoint x: 266, startPoint y: 629, endPoint x: 283, endPoint y: 632, distance: 17.3
click at [283, 456] on icon "3.2 3.4 3.6 3.8" at bounding box center [237, 630] width 95 height 17
drag, startPoint x: 272, startPoint y: 631, endPoint x: 259, endPoint y: 630, distance: 13.7
click at [259, 456] on image at bounding box center [237, 629] width 85 height 6
drag, startPoint x: 259, startPoint y: 630, endPoint x: 242, endPoint y: 630, distance: 17.0
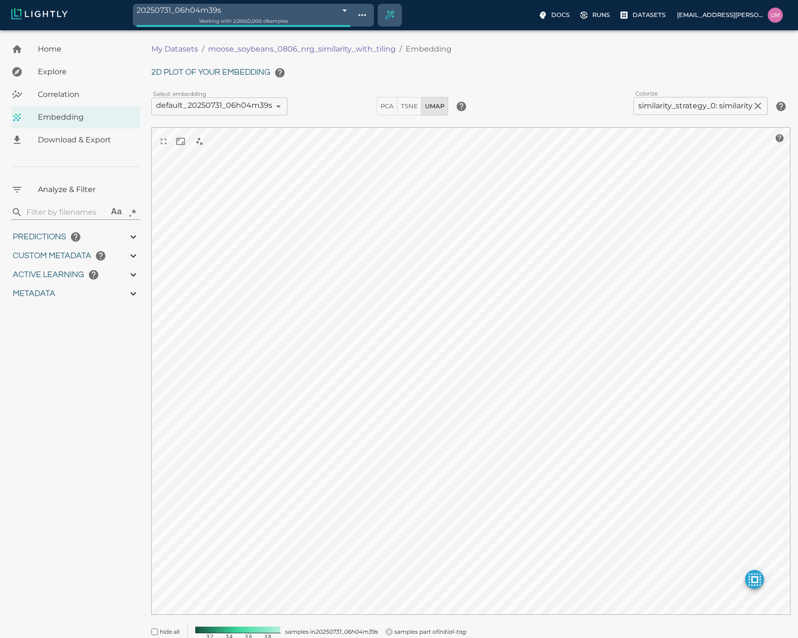
click at [242, 456] on image at bounding box center [237, 629] width 85 height 6
drag, startPoint x: 242, startPoint y: 630, endPoint x: 225, endPoint y: 630, distance: 16.1
click at [225, 456] on image at bounding box center [237, 629] width 85 height 6
drag, startPoint x: 225, startPoint y: 630, endPoint x: 211, endPoint y: 630, distance: 14.7
click at [211, 456] on image at bounding box center [237, 629] width 85 height 6
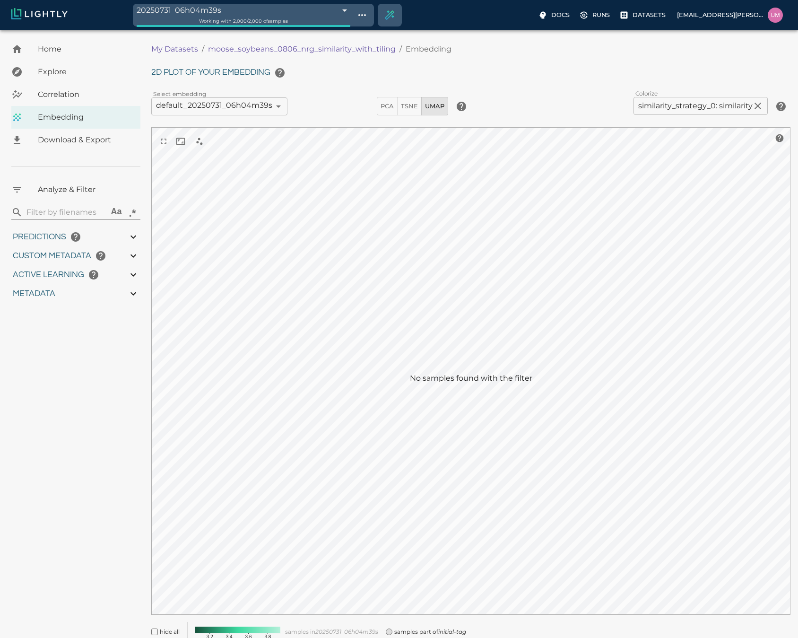
drag, startPoint x: 211, startPoint y: 630, endPoint x: 203, endPoint y: 629, distance: 7.6
click at [203, 456] on image at bounding box center [237, 629] width 85 height 6
drag, startPoint x: 203, startPoint y: 629, endPoint x: 194, endPoint y: 629, distance: 9.5
click at [194, 456] on icon "3.2 3.4 3.6 3.8" at bounding box center [237, 630] width 95 height 17
click at [201, 456] on image at bounding box center [237, 629] width 85 height 6
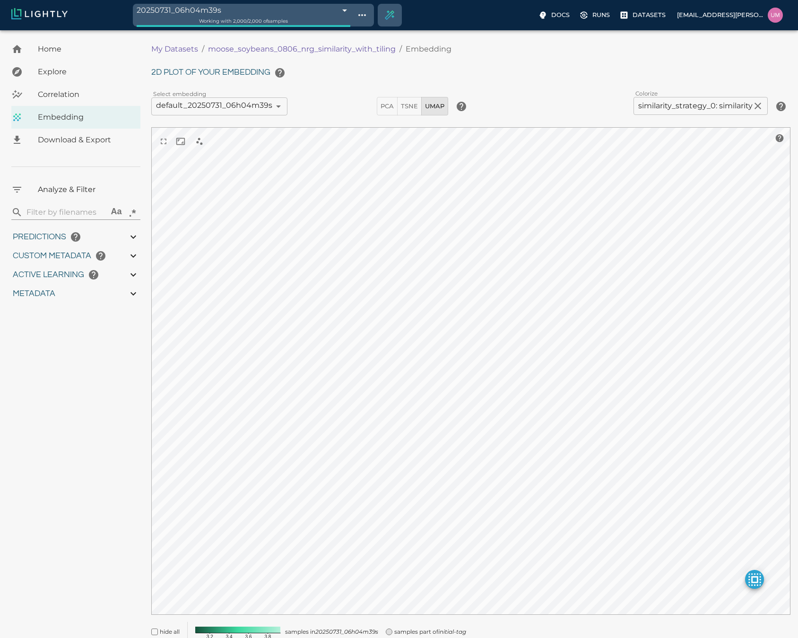
click at [224, 456] on image at bounding box center [237, 629] width 85 height 6
click at [232, 456] on image at bounding box center [237, 629] width 85 height 6
click at [260, 456] on icon at bounding box center [238, 632] width 85 height 0
click at [277, 456] on image at bounding box center [237, 629] width 85 height 6
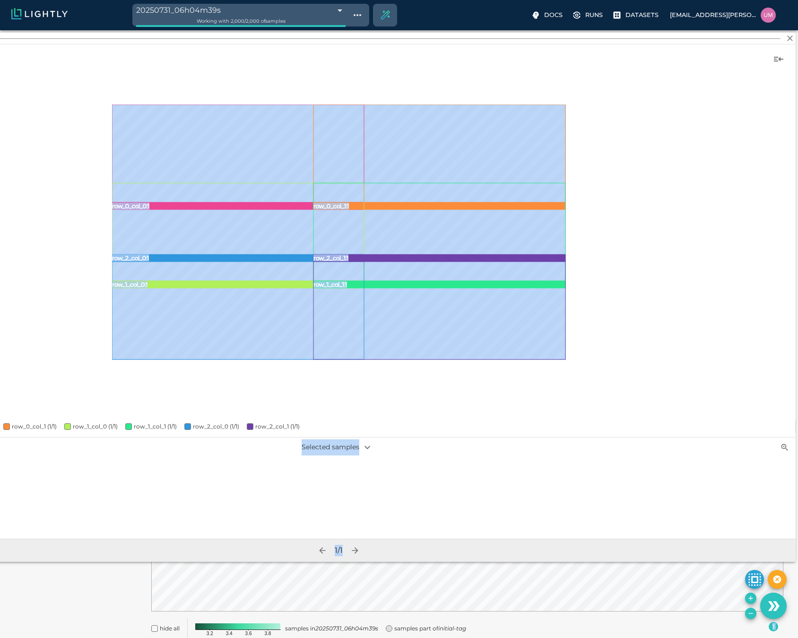
drag, startPoint x: 420, startPoint y: 312, endPoint x: -131, endPoint y: 563, distance: 606.0
click at [0, 456] on html "20250731_06h04m39s 688b69e7282c3936b2288f6e Working with 2,000 / 2,000 of sampl…" at bounding box center [399, 336] width 798 height 672
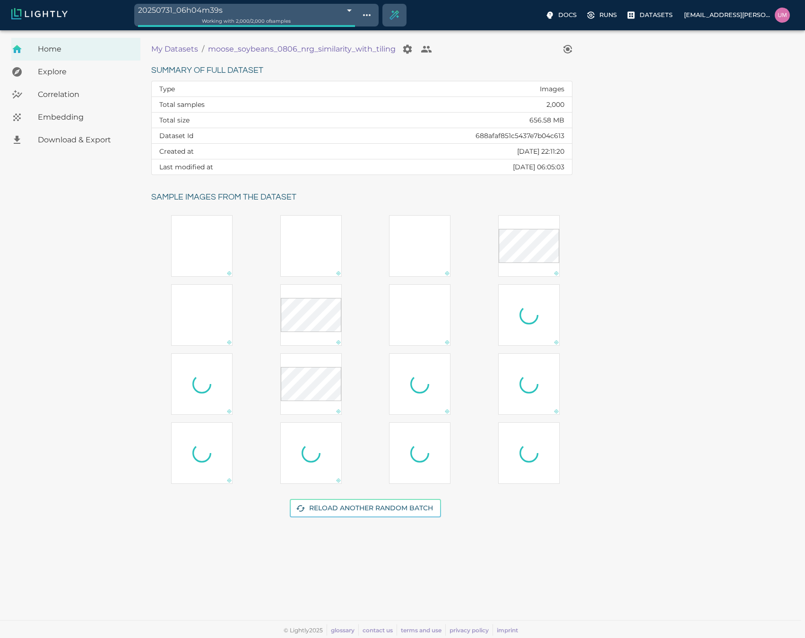
click at [182, 45] on p "My Datasets" at bounding box center [174, 48] width 47 height 11
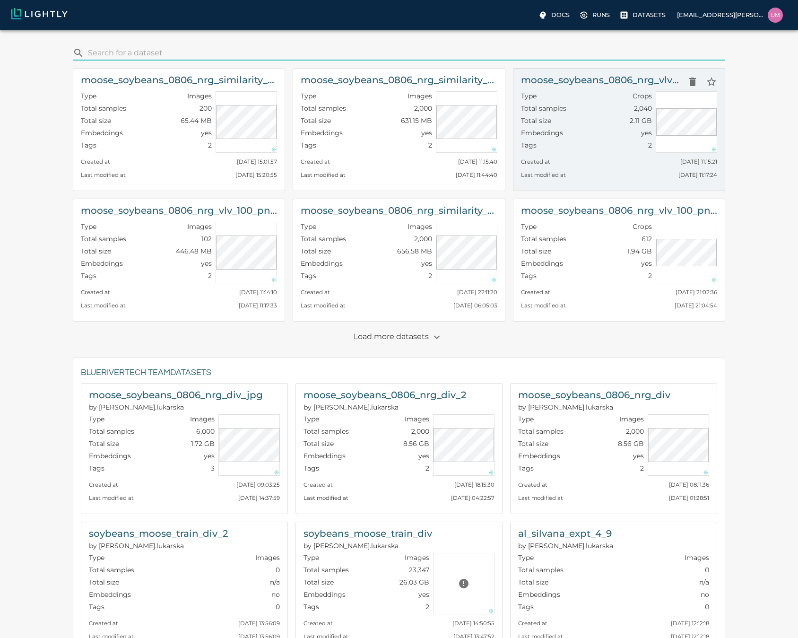
click at [578, 165] on div "Created at Fri, 08.08.2025 11:15:21" at bounding box center [619, 159] width 196 height 13
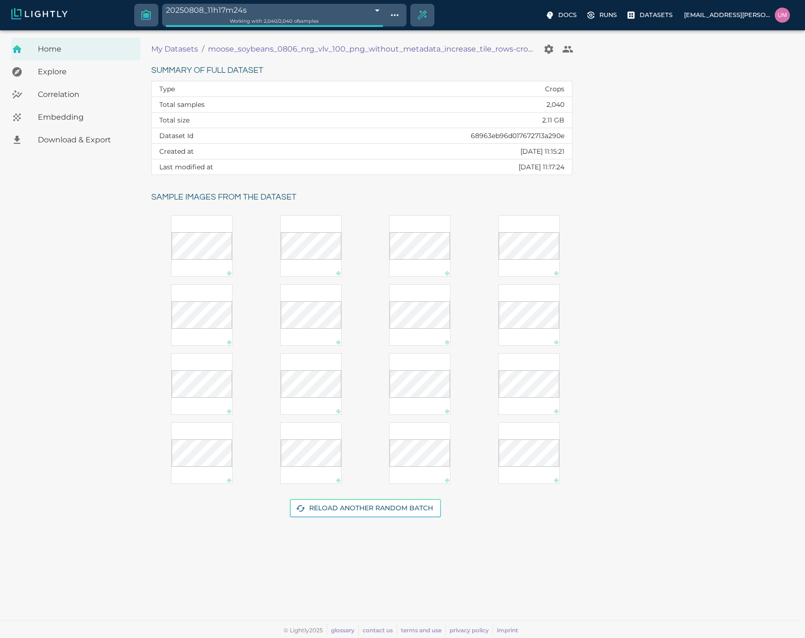
click at [181, 50] on p "My Datasets" at bounding box center [174, 48] width 47 height 11
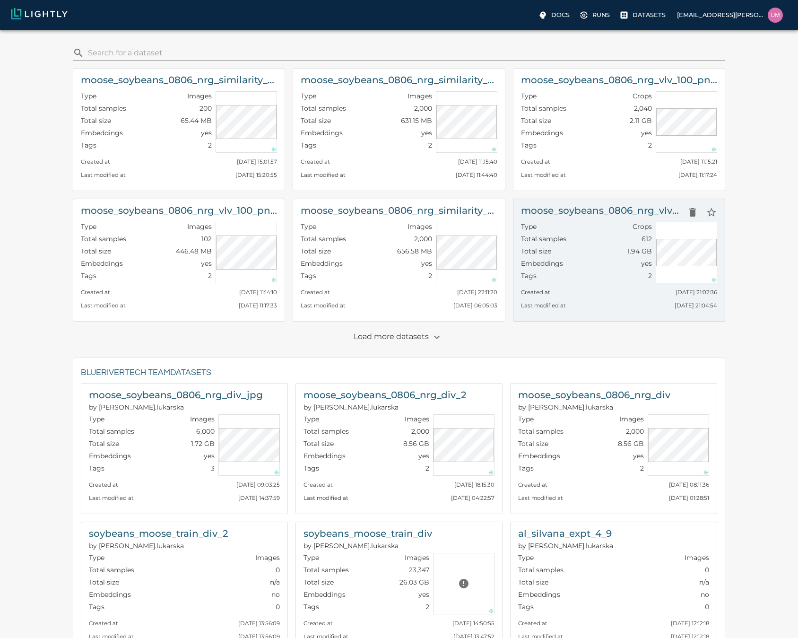
click at [606, 219] on div "Type Crops Total samples 612 Total size 1.94 GB Embeddings yes Tags 2" at bounding box center [584, 250] width 135 height 65
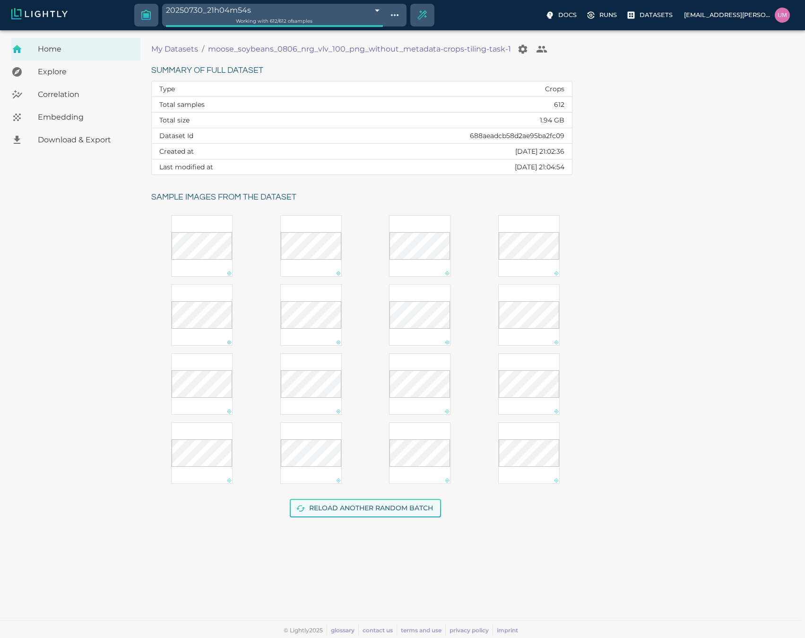
click at [389, 510] on button "Reload another random batch" at bounding box center [365, 508] width 151 height 18
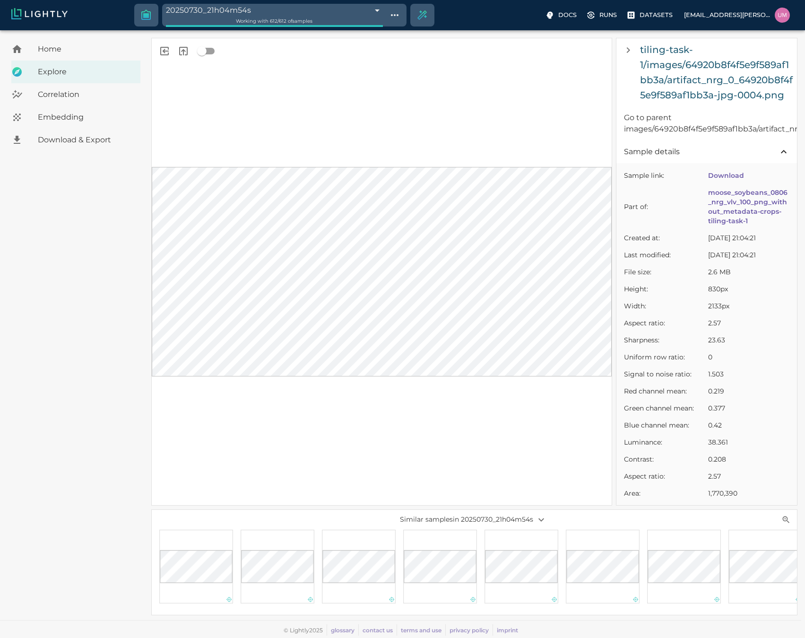
click at [150, 53] on div "Home Explore Correlation Embedding Download & Export" at bounding box center [75, 117] width 151 height 159
click at [161, 61] on div at bounding box center [382, 271] width 460 height 467
click at [178, 53] on icon "Go to parent sample" at bounding box center [183, 50] width 11 height 11
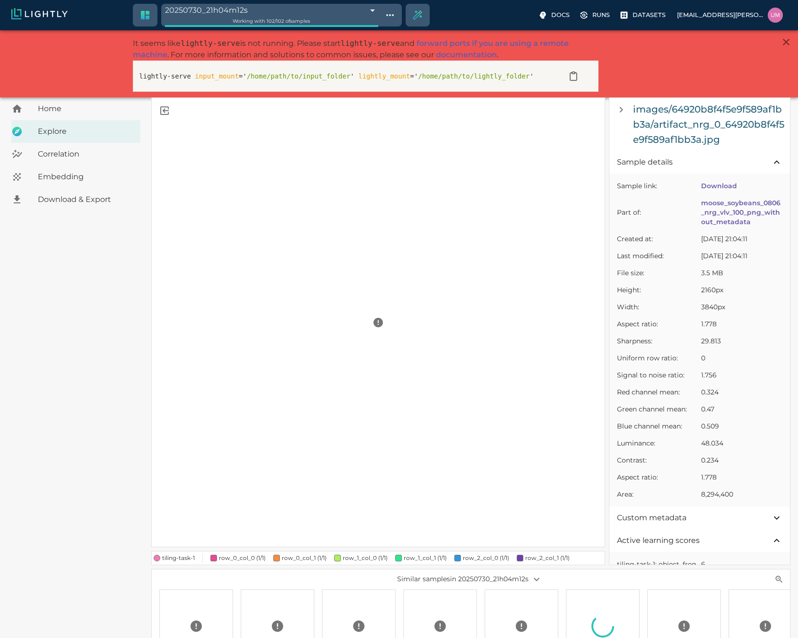
click at [80, 104] on span "Home" at bounding box center [85, 108] width 95 height 11
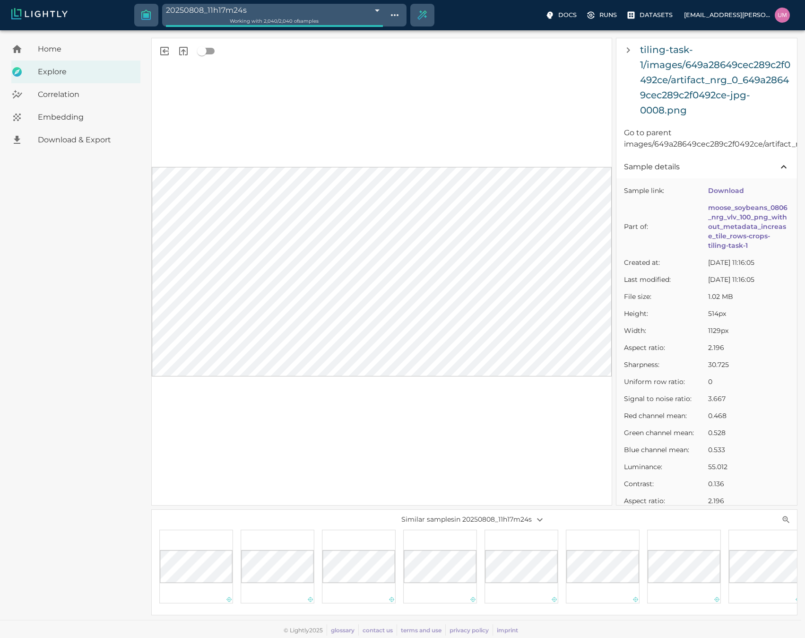
click at [441, 511] on p "Similar samples in 20250808_11h17m24s" at bounding box center [474, 519] width 215 height 16
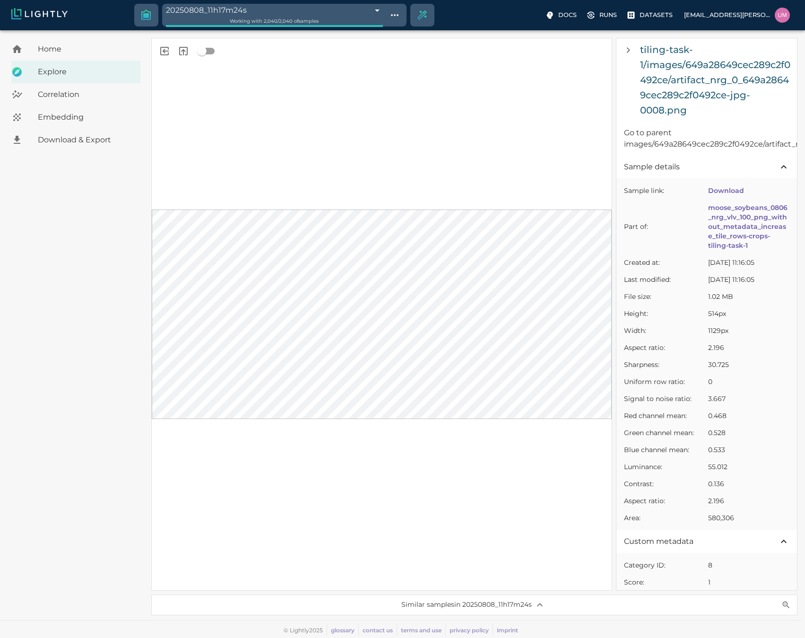
click at [422, 606] on p "Similar samples in 20250808_11h17m24s" at bounding box center [474, 605] width 215 height 16
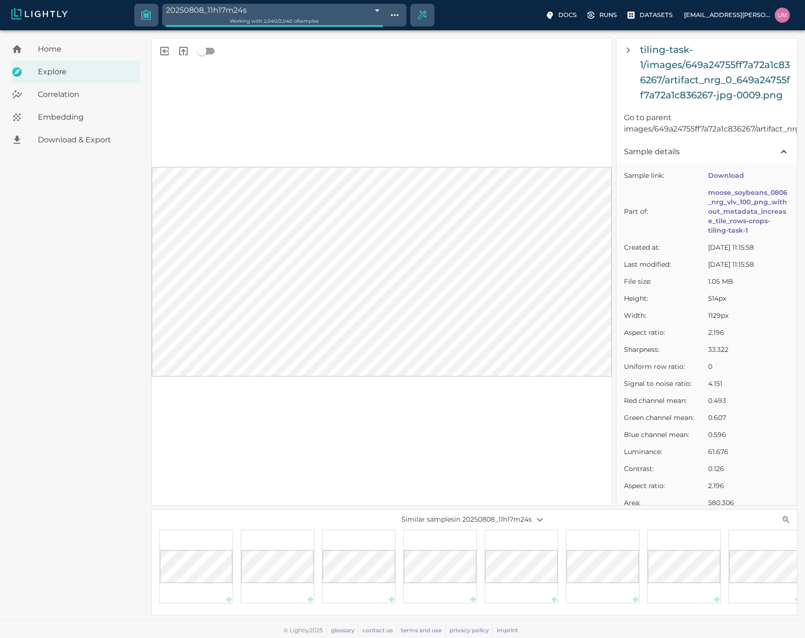
click at [580, 542] on div at bounding box center [603, 566] width 74 height 74
click at [49, 50] on span "Home" at bounding box center [85, 48] width 95 height 11
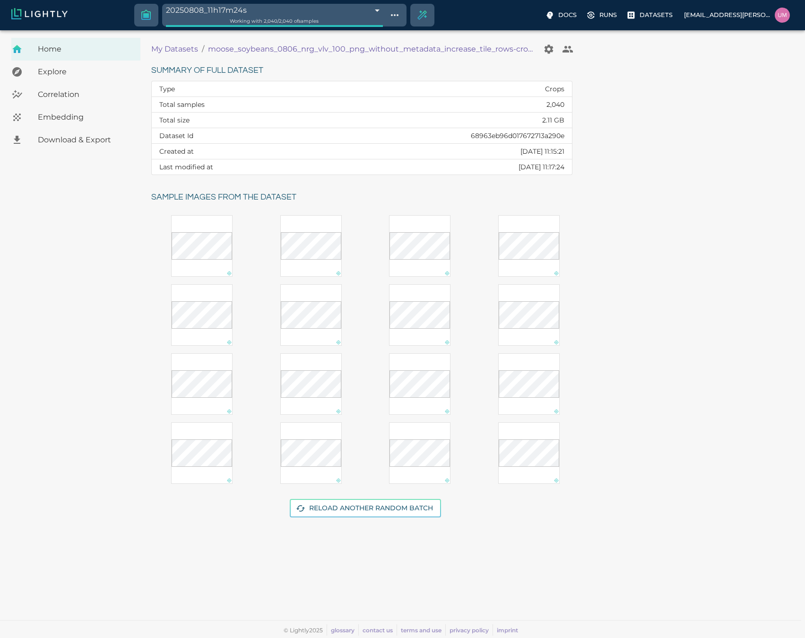
click at [174, 45] on p "My Datasets" at bounding box center [174, 48] width 47 height 11
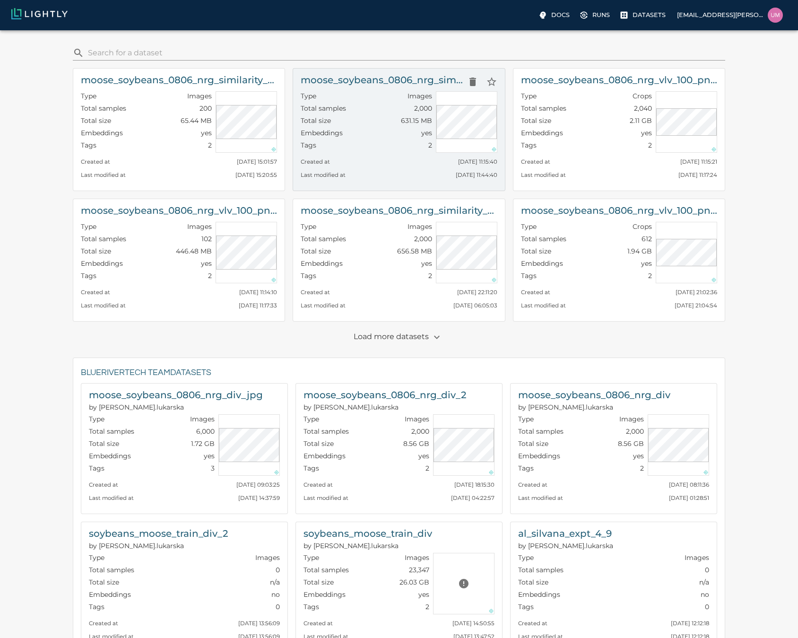
click at [436, 79] on h6 "moose_soybeans_0806_nrg_similarity_with_more_tiling" at bounding box center [382, 79] width 162 height 15
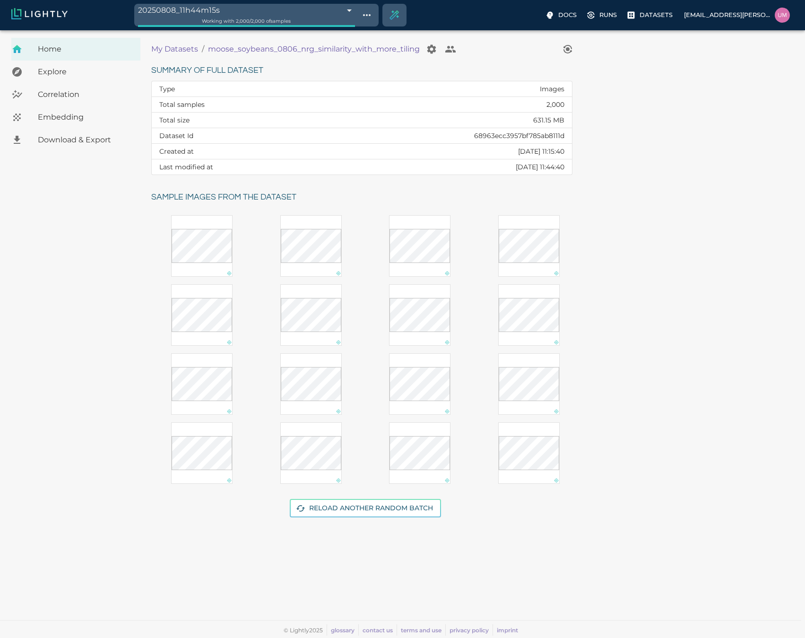
click at [80, 139] on span "Download & Export" at bounding box center [85, 139] width 95 height 11
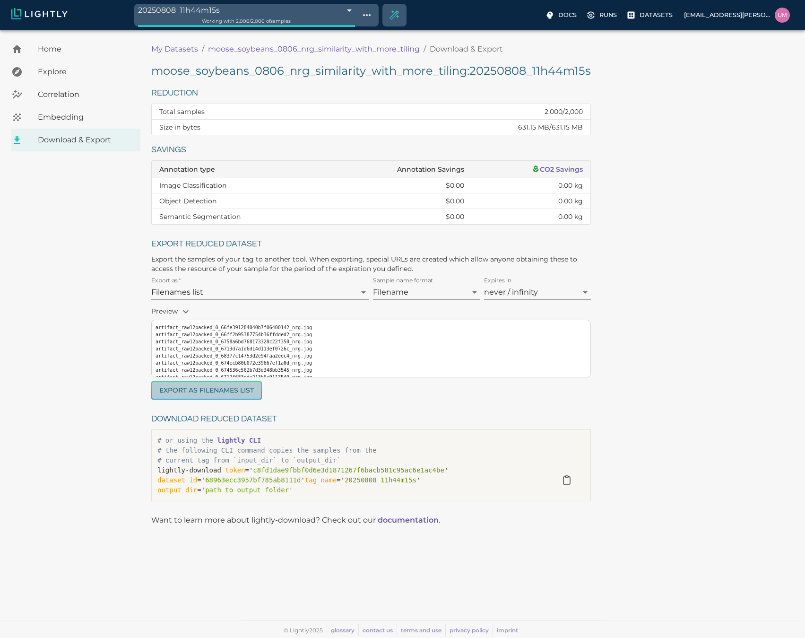
click at [198, 398] on button "Export as Filenames list" at bounding box center [206, 390] width 111 height 18
click at [287, 47] on p "moose_soybeans_0806_nrg_similarity_with_more_tiling" at bounding box center [314, 48] width 212 height 11
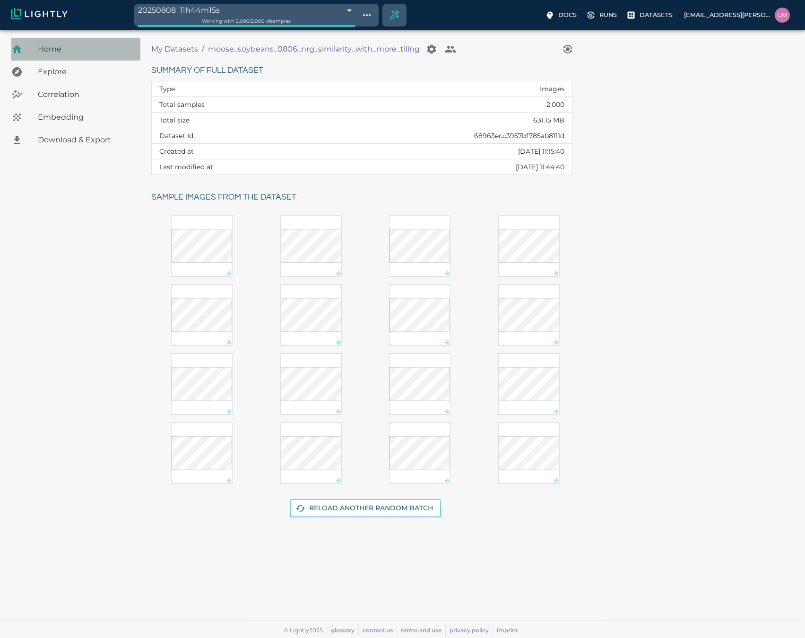
click at [86, 46] on span "Home" at bounding box center [85, 48] width 95 height 11
click at [567, 58] on button "View worker run detail" at bounding box center [567, 49] width 19 height 19
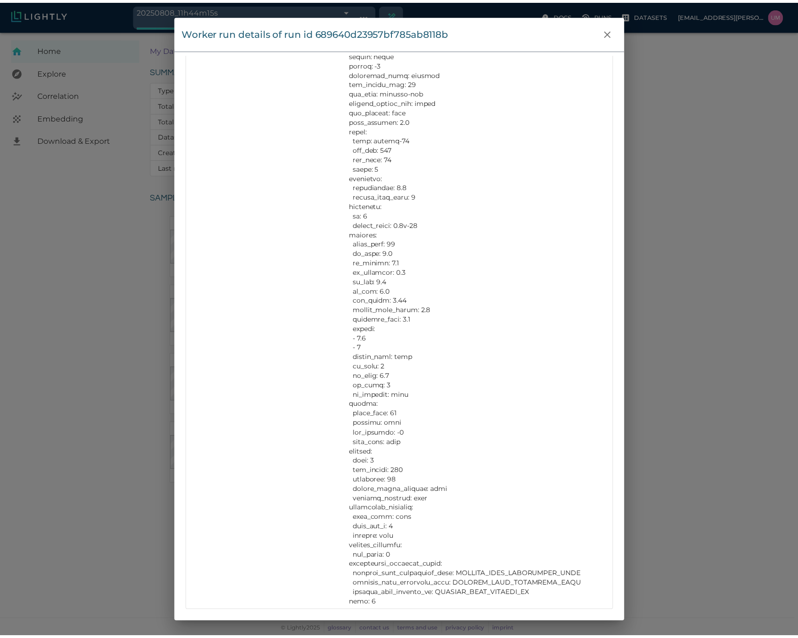
scroll to position [1779, 0]
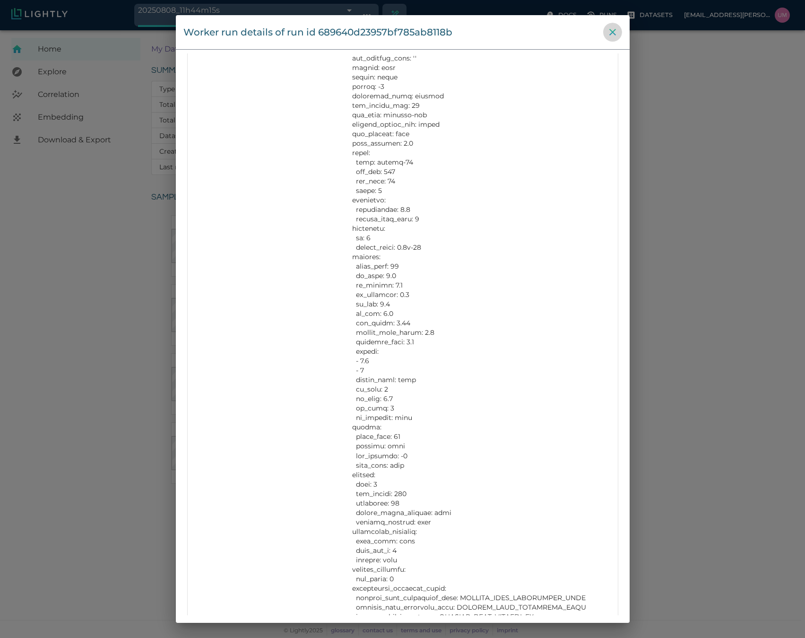
click at [614, 26] on icon "close" at bounding box center [612, 31] width 11 height 11
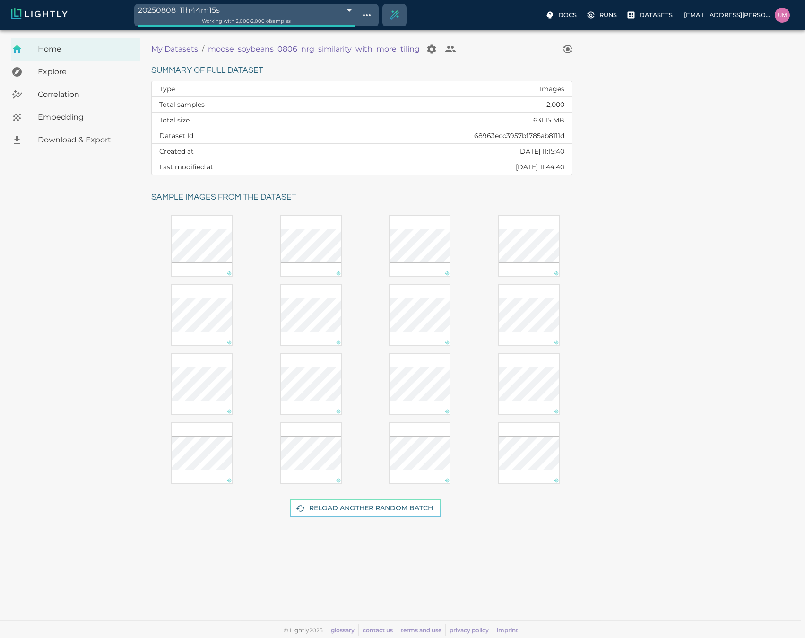
click at [165, 46] on p "My Datasets" at bounding box center [174, 48] width 47 height 11
click at [164, 42] on ol "My Datasets / moose_soybeans_0806_nrg_similarity_with_more_tiling" at bounding box center [354, 49] width 407 height 19
click at [164, 44] on p "My Datasets" at bounding box center [174, 48] width 47 height 11
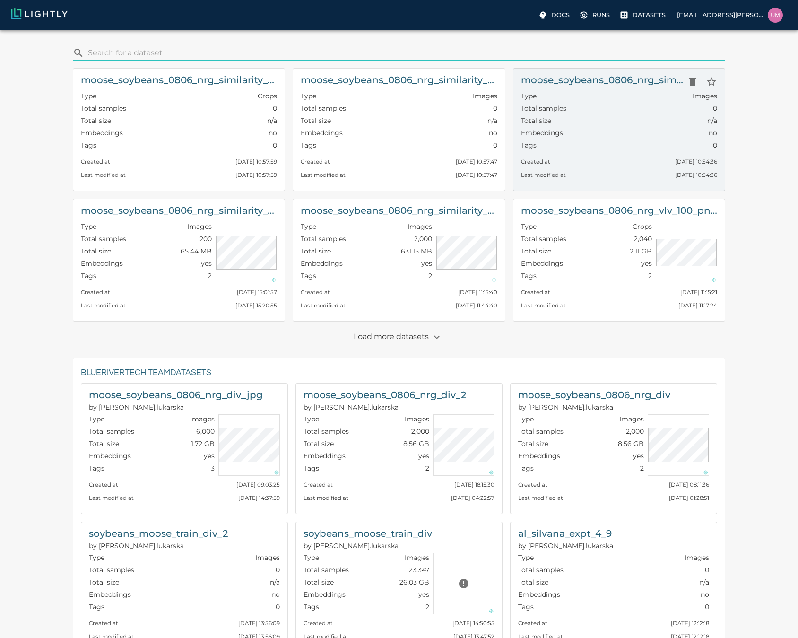
click at [629, 126] on div "Total size n/a" at bounding box center [619, 122] width 196 height 12
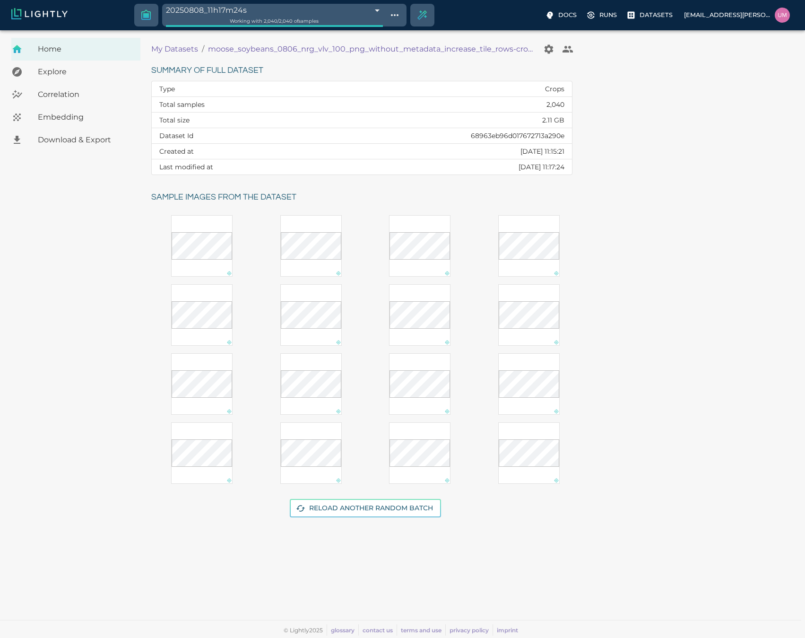
click at [518, 136] on td "68963eb96d017672713a290e" at bounding box center [443, 136] width 257 height 16
copy td "68963eb96d017672713a290e"
click at [348, 20] on div "Working with 2,040 / 2,040 of samples" at bounding box center [274, 21] width 217 height 9
click at [352, 30] on body "20250808_11h17m24s 68963f35be0ace45dc62f18c Working with 2,040 / 2,040 of sampl…" at bounding box center [402, 333] width 805 height 607
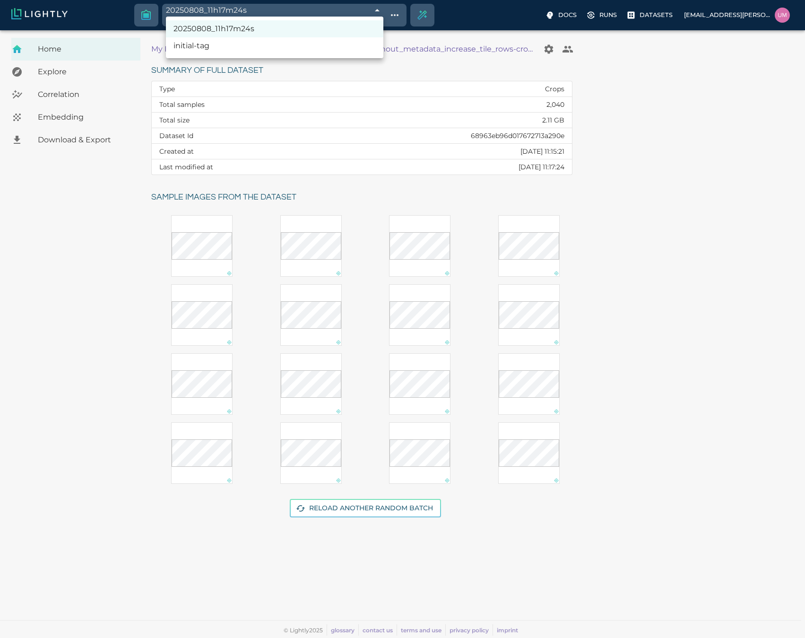
click at [115, 245] on div at bounding box center [402, 319] width 805 height 638
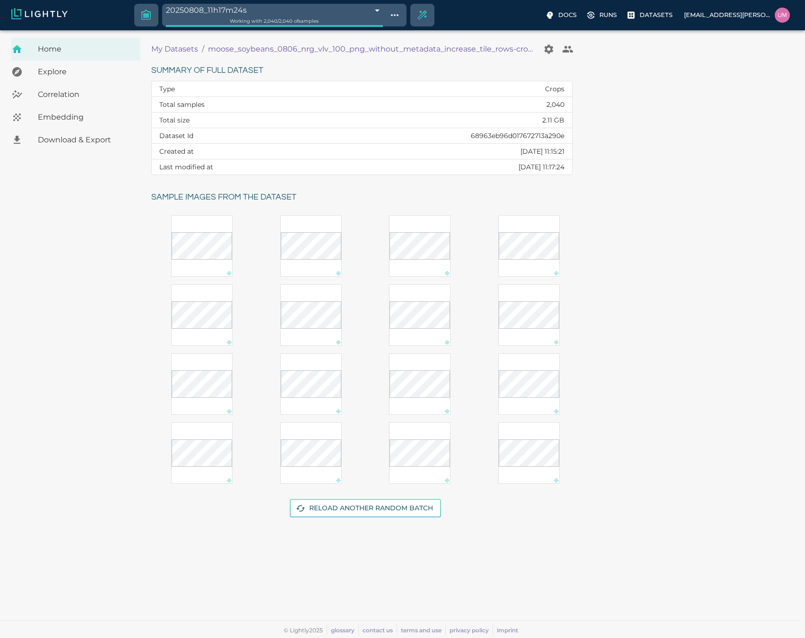
click at [177, 50] on p "My Datasets" at bounding box center [174, 48] width 47 height 11
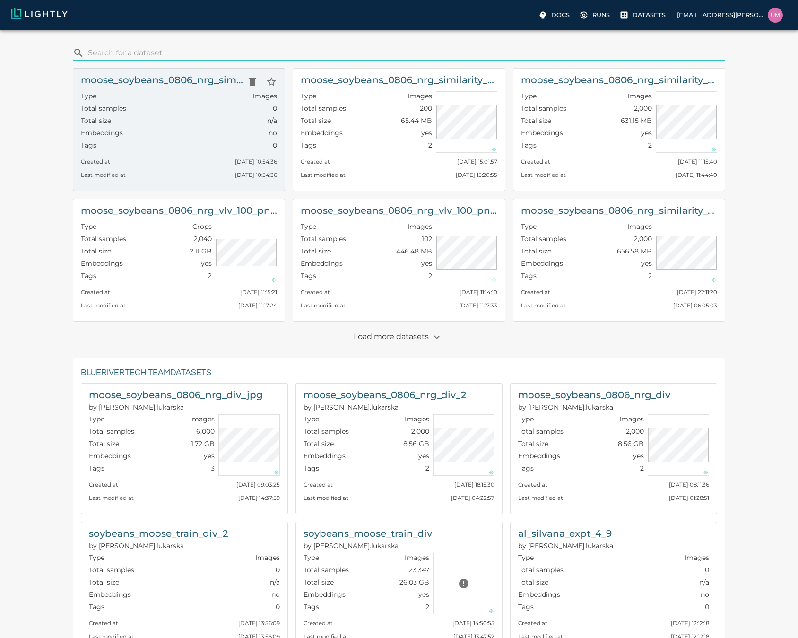
click at [176, 115] on div "Total samples 0" at bounding box center [179, 110] width 196 height 12
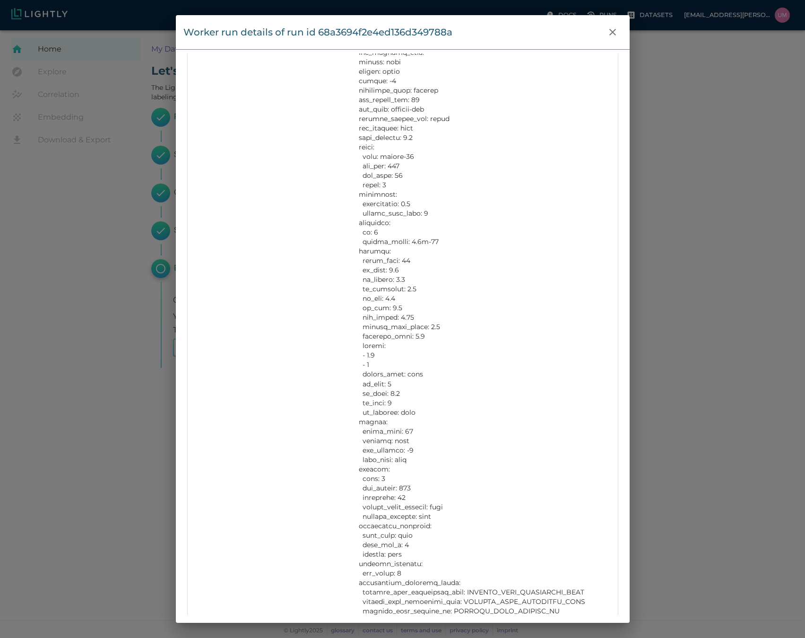
scroll to position [822, 0]
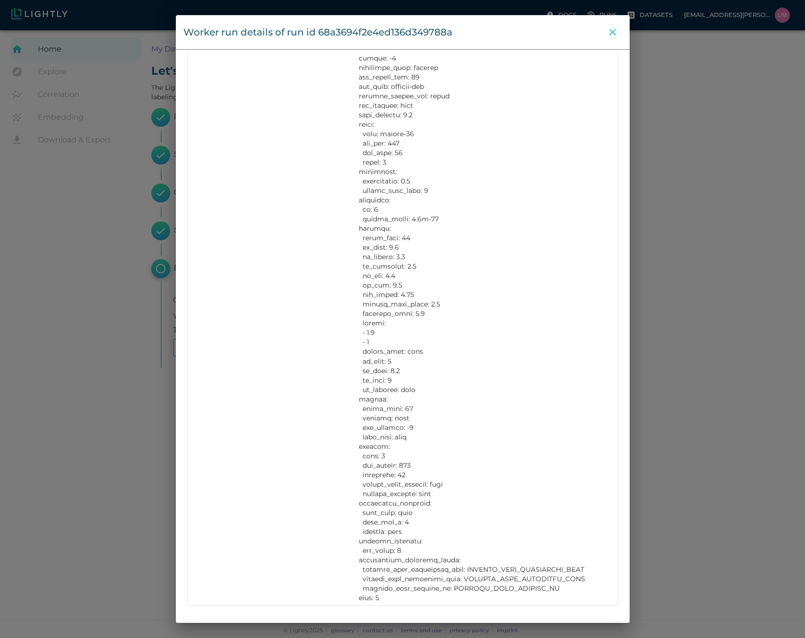
click at [609, 29] on icon "close" at bounding box center [612, 32] width 7 height 7
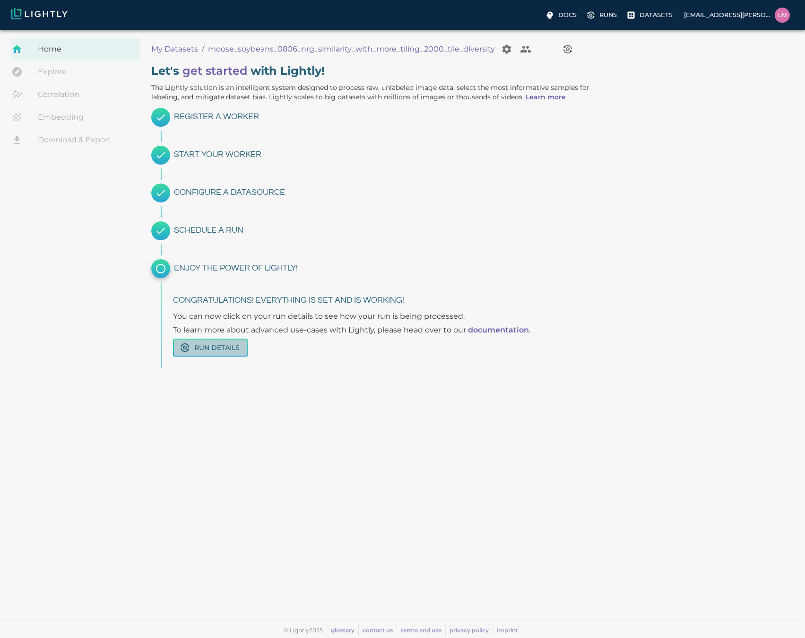
click at [179, 349] on icon "button" at bounding box center [184, 347] width 11 height 11
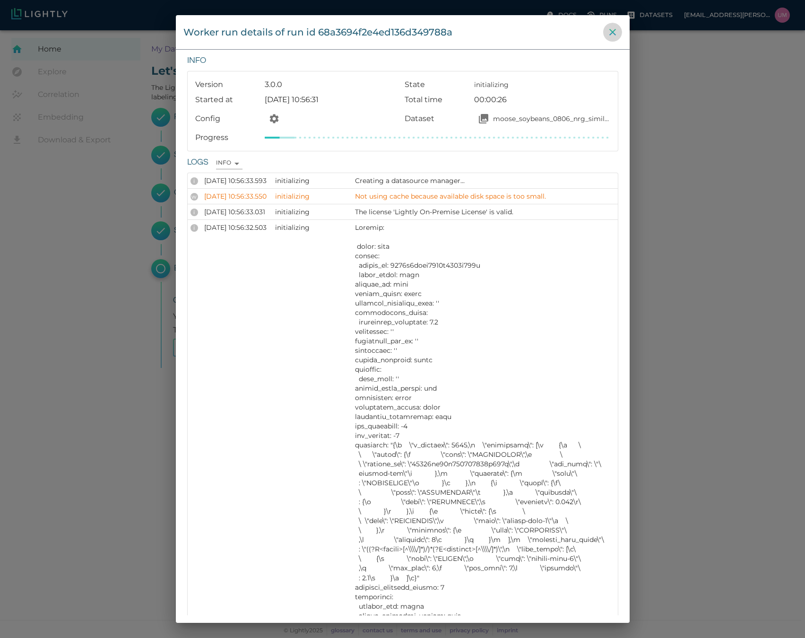
click at [614, 27] on icon "close" at bounding box center [612, 31] width 11 height 11
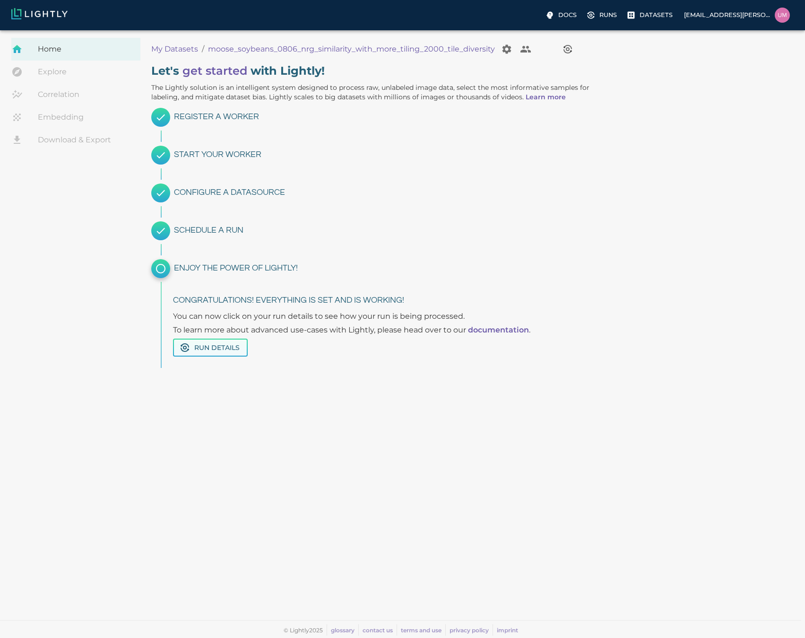
click at [239, 356] on button "Run Details" at bounding box center [210, 347] width 75 height 18
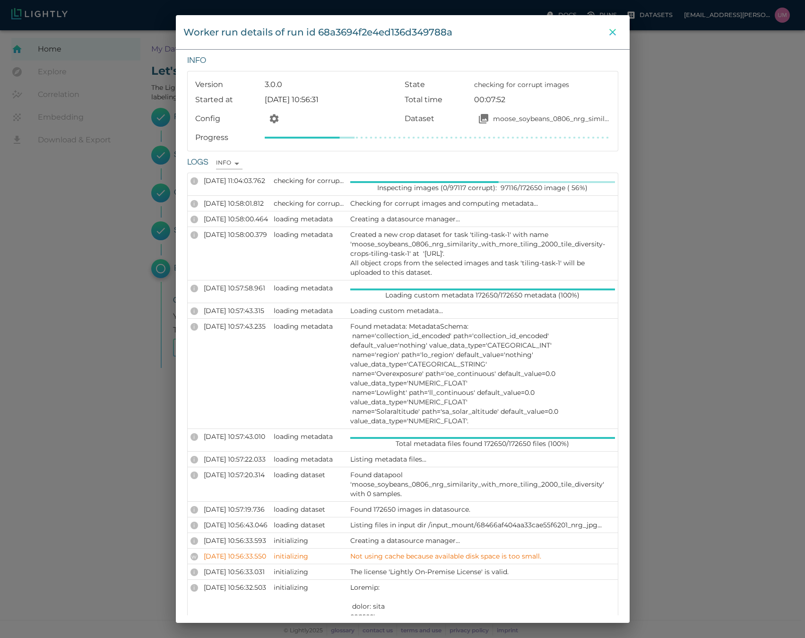
click at [619, 30] on button "close" at bounding box center [612, 32] width 19 height 19
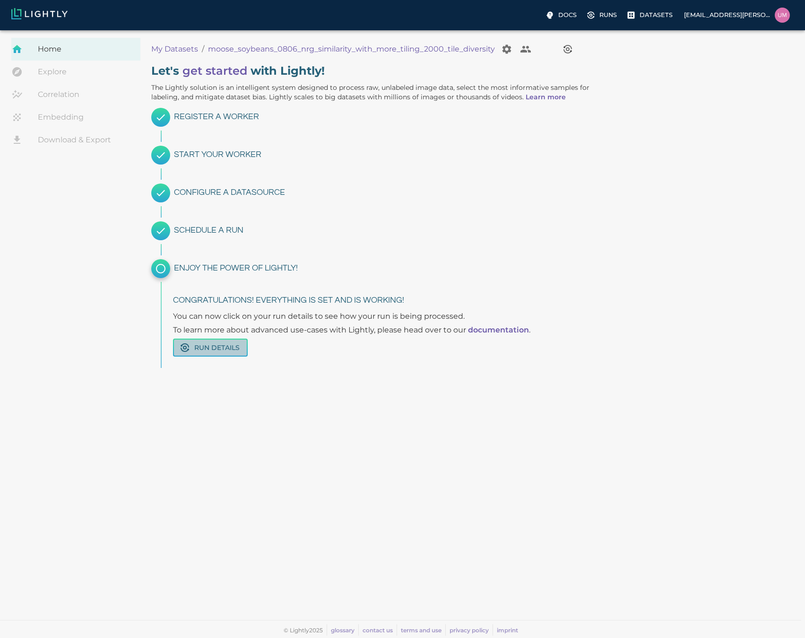
click at [205, 350] on button "Run Details" at bounding box center [210, 347] width 75 height 18
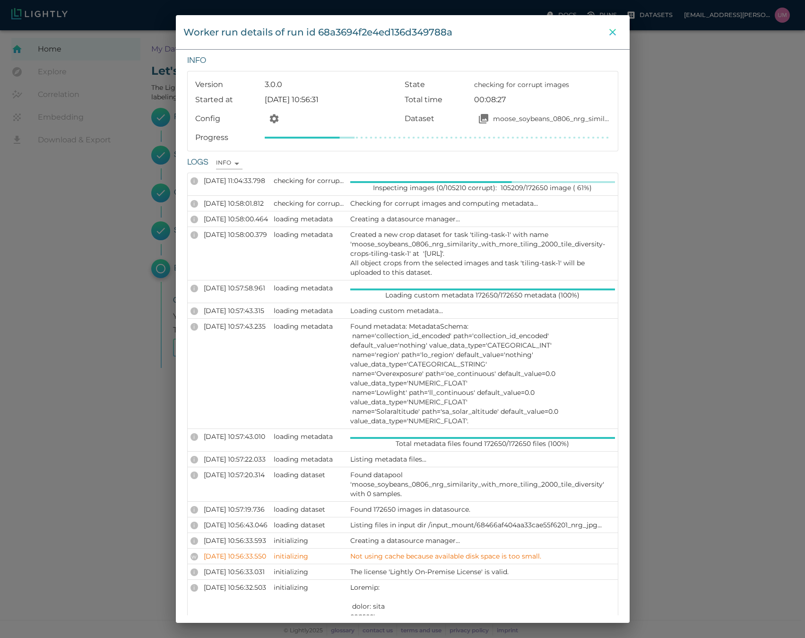
click at [615, 33] on icon "close" at bounding box center [612, 31] width 11 height 11
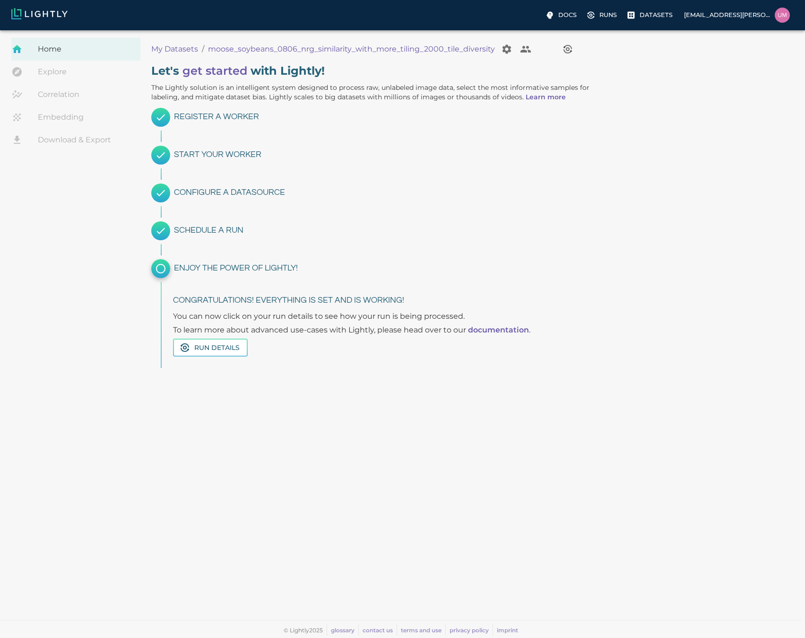
click at [173, 49] on p "My Datasets" at bounding box center [174, 48] width 47 height 11
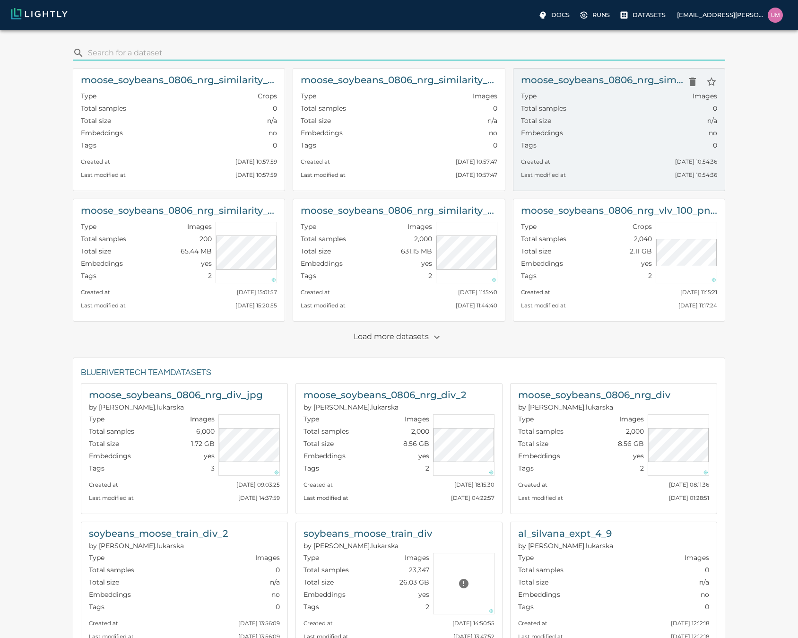
click at [662, 134] on div "Embeddings no" at bounding box center [619, 134] width 196 height 12
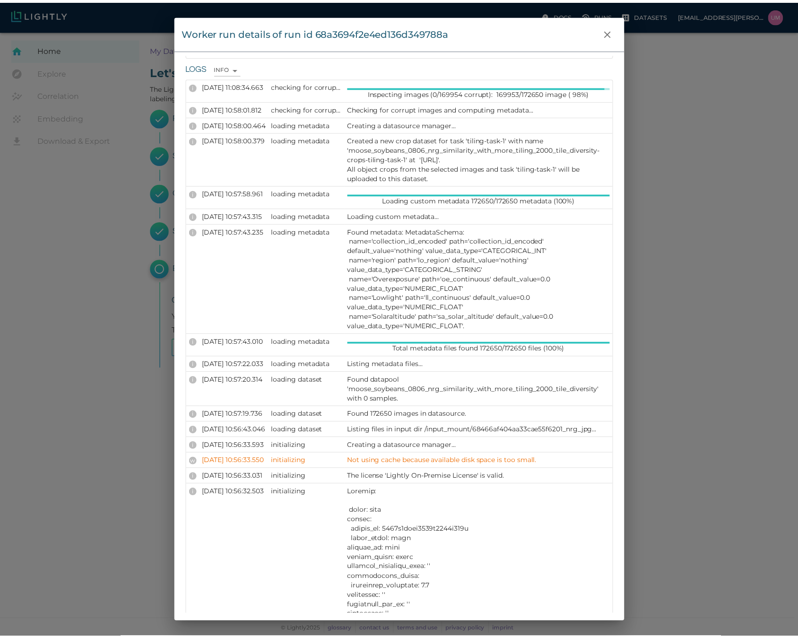
scroll to position [113, 0]
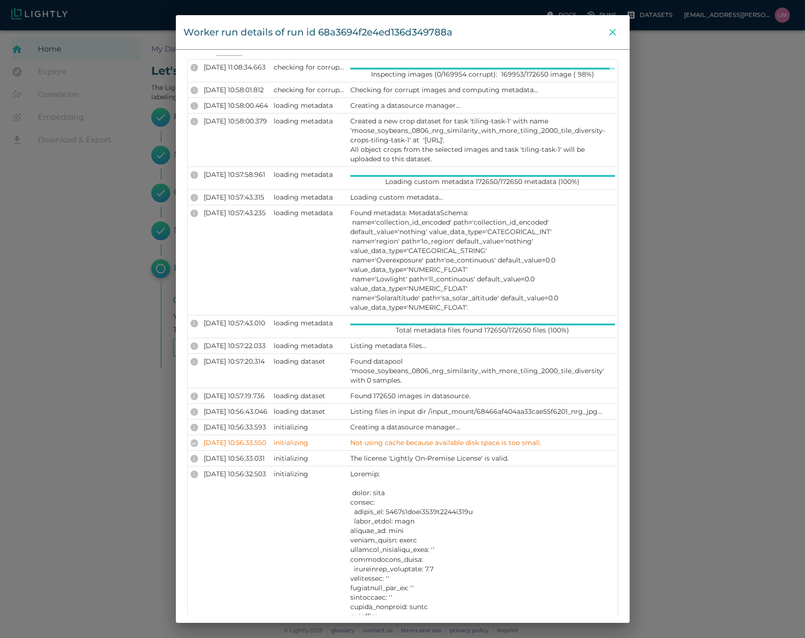
click at [612, 30] on icon "close" at bounding box center [612, 31] width 11 height 11
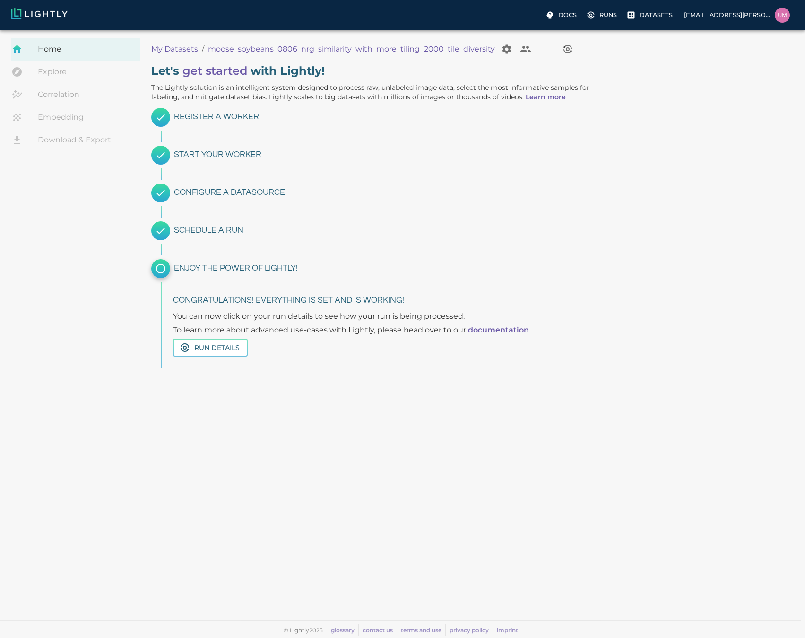
click at [185, 52] on p "My Datasets" at bounding box center [174, 48] width 47 height 11
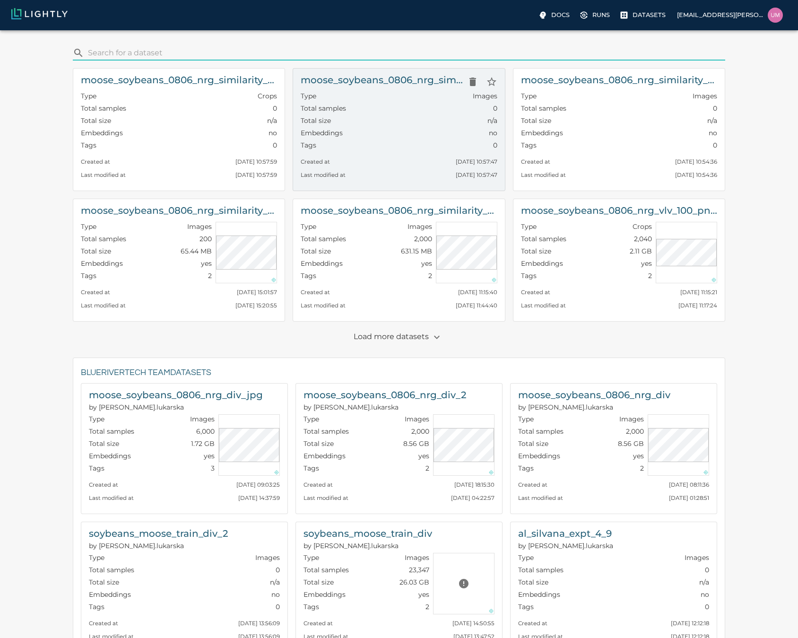
click at [430, 110] on div "Total samples 0" at bounding box center [399, 110] width 196 height 12
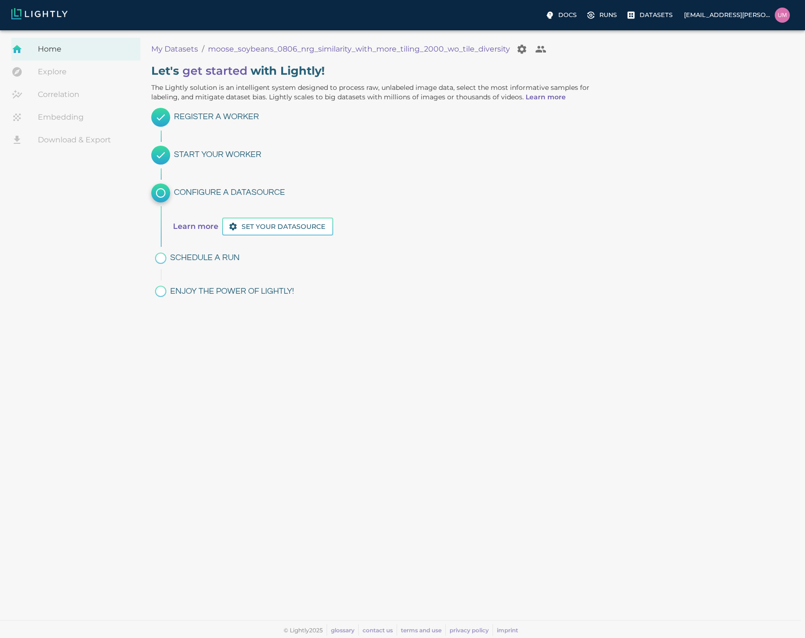
click at [191, 45] on p "My Datasets" at bounding box center [174, 48] width 47 height 11
